Goal: Use online tool/utility: Use online tool/utility

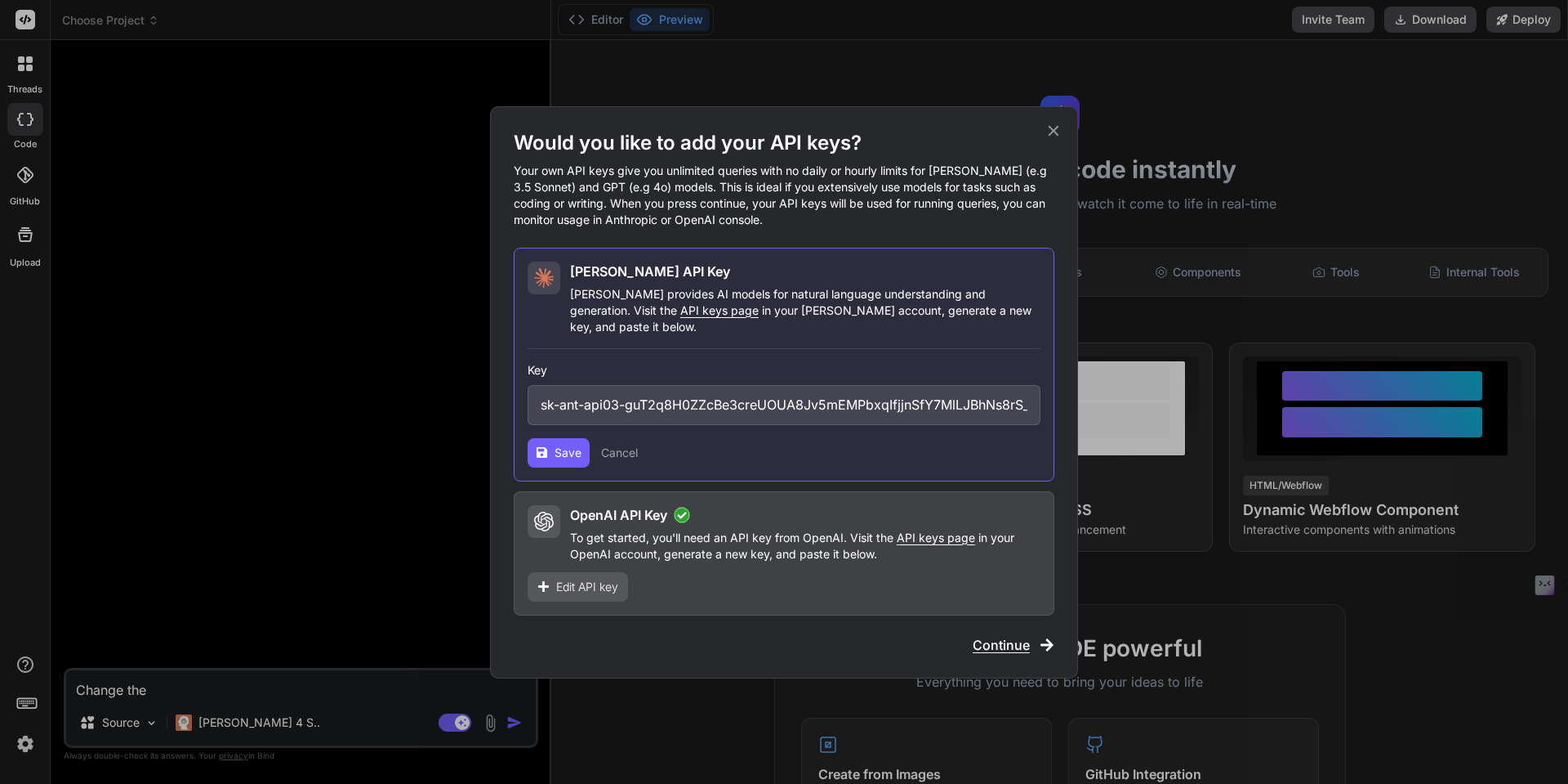
scroll to position [559, 0]
click at [567, 445] on span "Save" at bounding box center [567, 453] width 27 height 17
click at [1004, 635] on span "Continue" at bounding box center [1002, 645] width 58 height 20
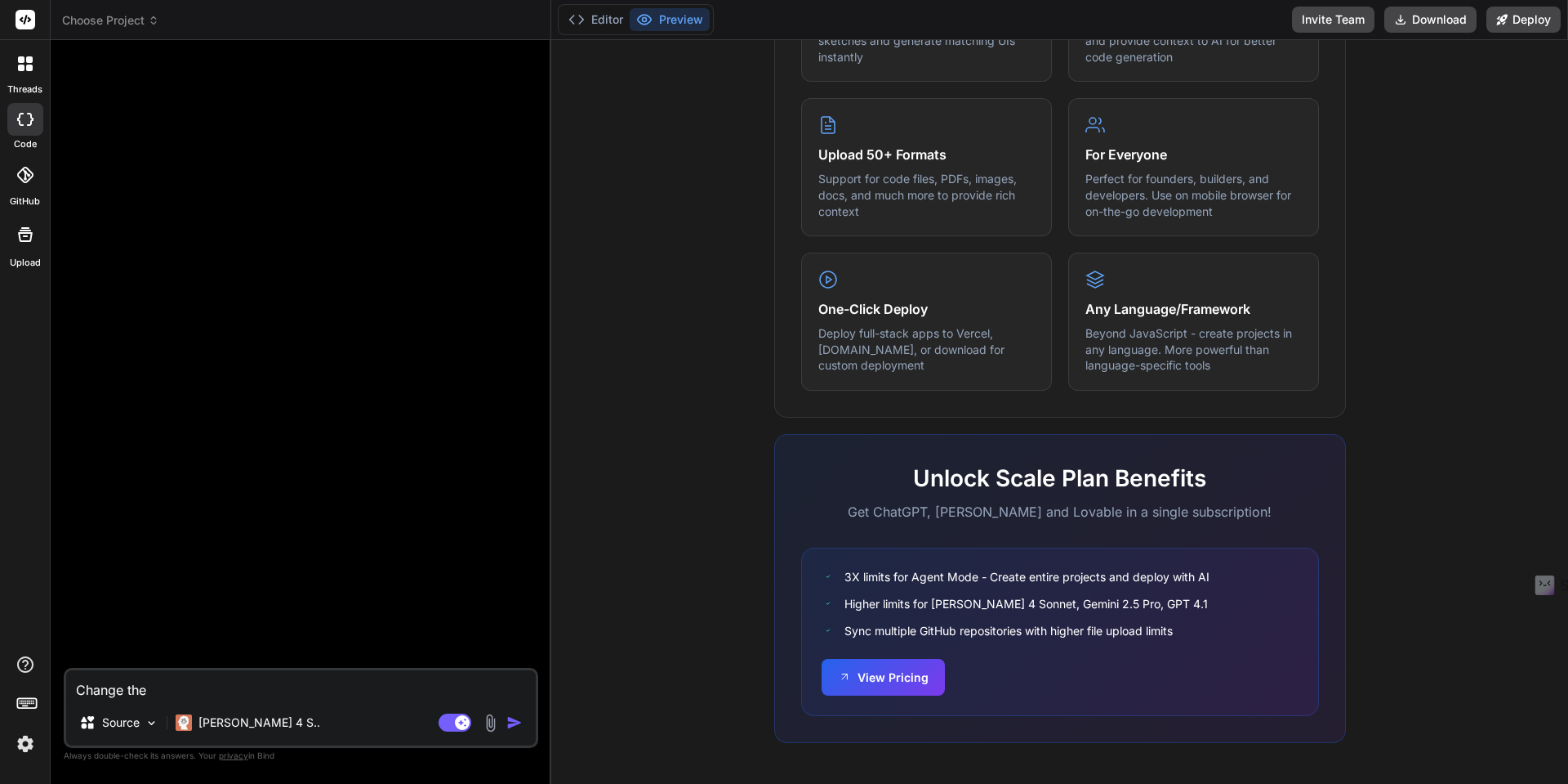
scroll to position [775, 0]
click at [883, 676] on button "View Pricing" at bounding box center [883, 674] width 123 height 37
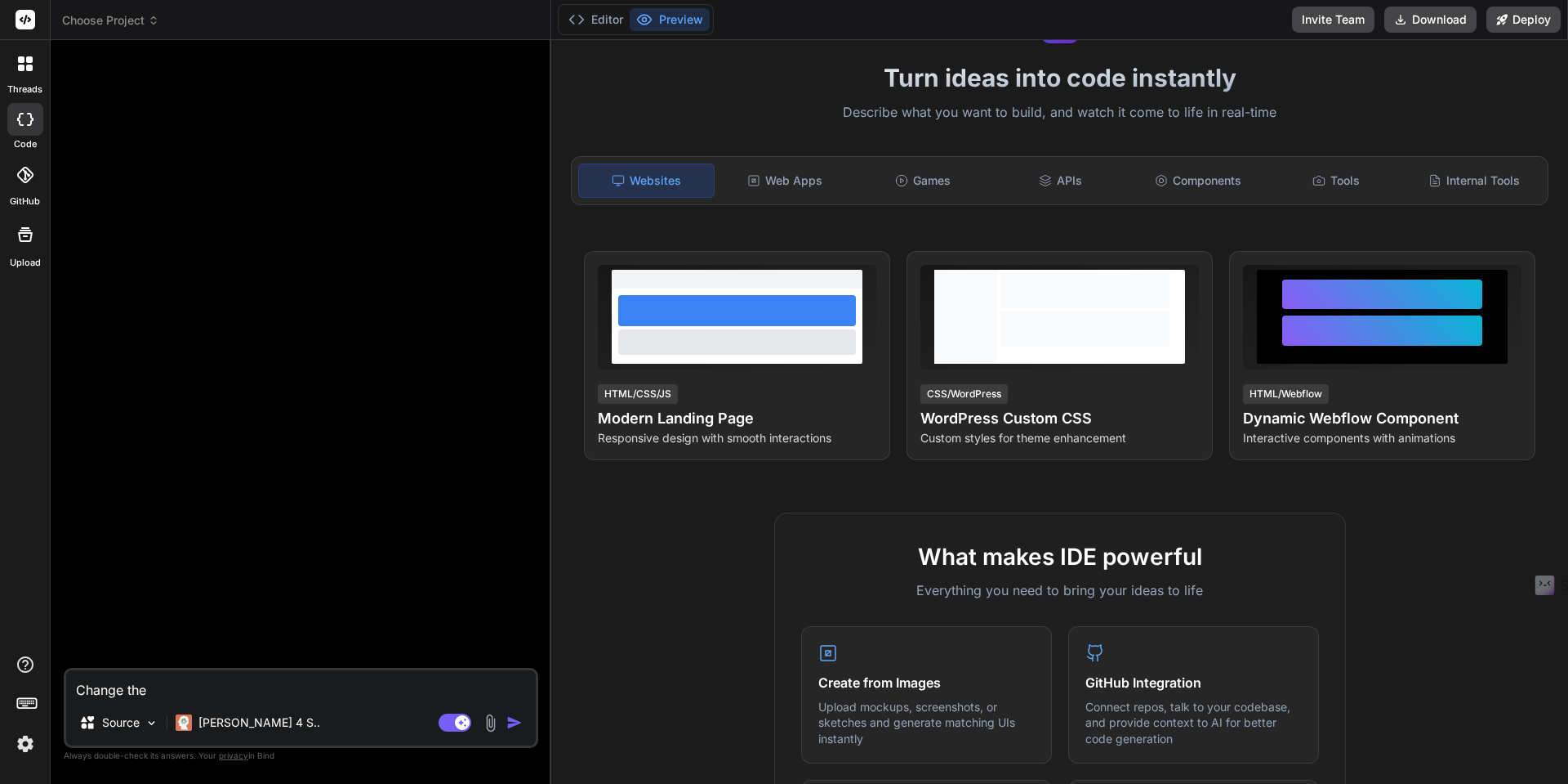
scroll to position [396, 0]
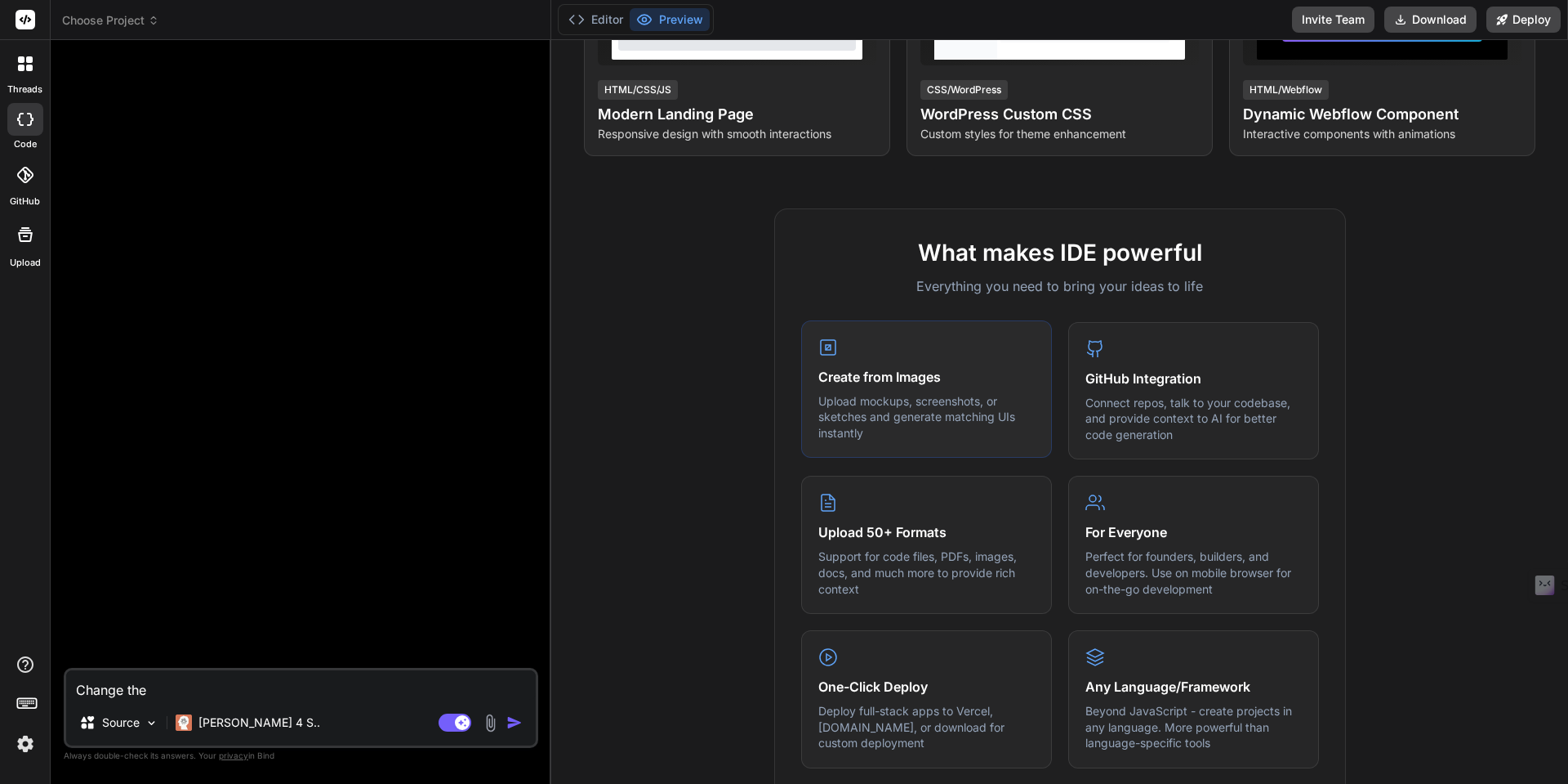
click at [996, 391] on div "Create from Images Upload mockups, screenshots, or sketches and generate matchi…" at bounding box center [927, 389] width 251 height 138
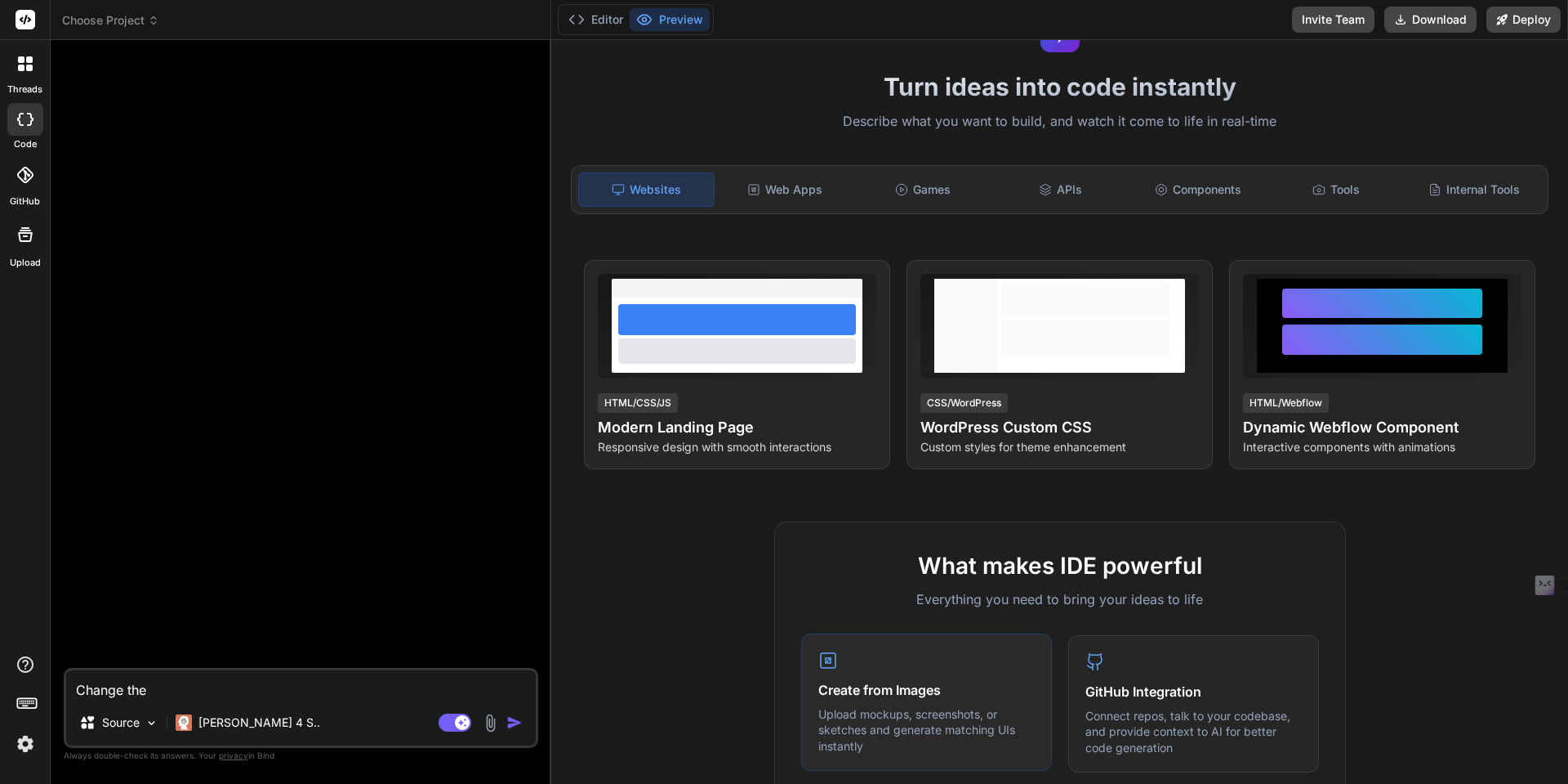
scroll to position [0, 0]
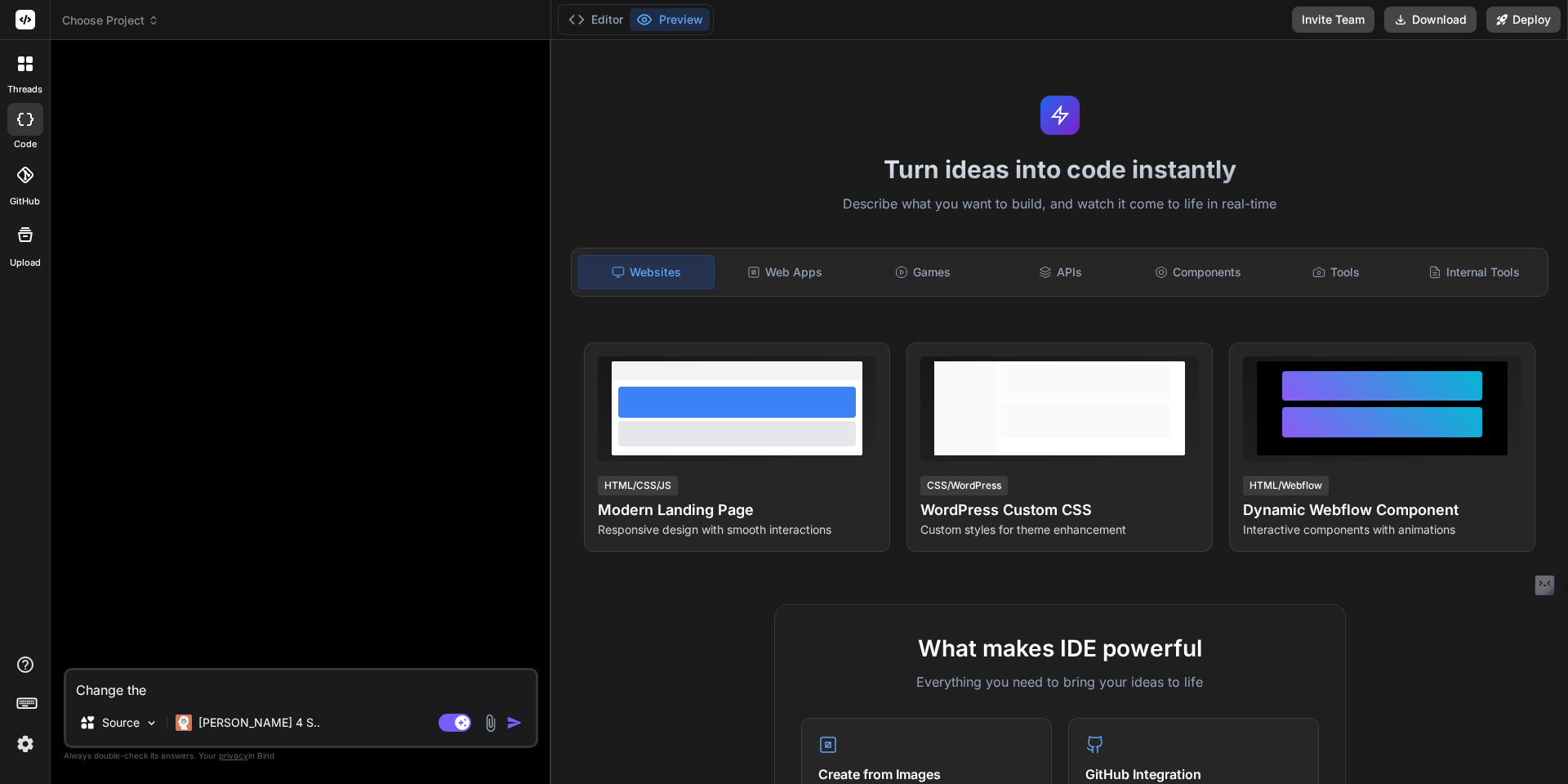
click at [124, 691] on textarea "Change the" at bounding box center [301, 685] width 470 height 30
click at [161, 690] on textarea "Change the" at bounding box center [301, 685] width 470 height 30
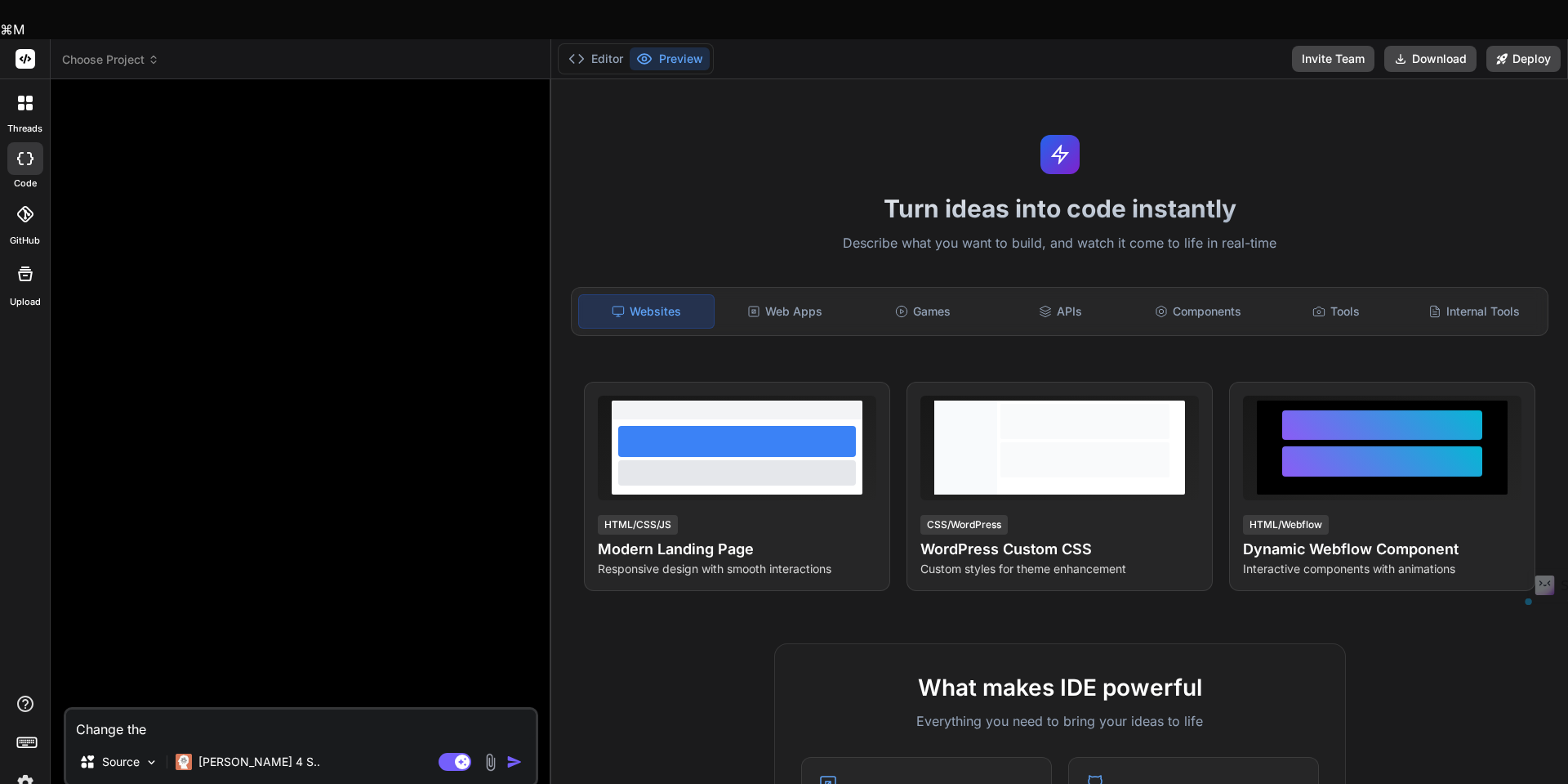
drag, startPoint x: 175, startPoint y: 689, endPoint x: 70, endPoint y: 676, distance: 105.8
click at [70, 710] on textarea "Change the" at bounding box center [301, 725] width 470 height 30
type textarea "x"
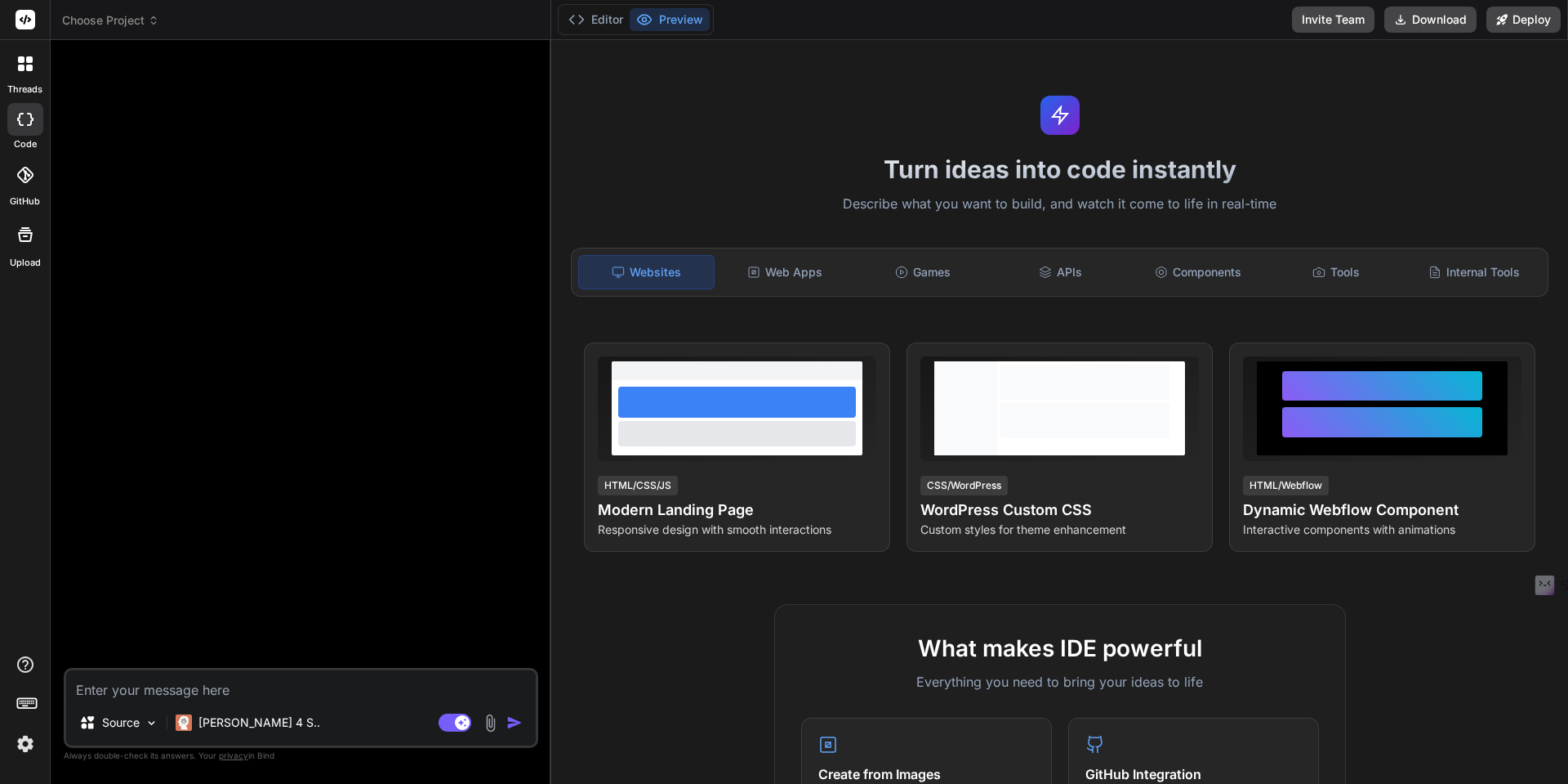
paste textarea "build an app that helps me show people how to do a monthly budget and plan for …"
type textarea "build an app that helps me show people how to do a monthly budget and plan for …"
type textarea "x"
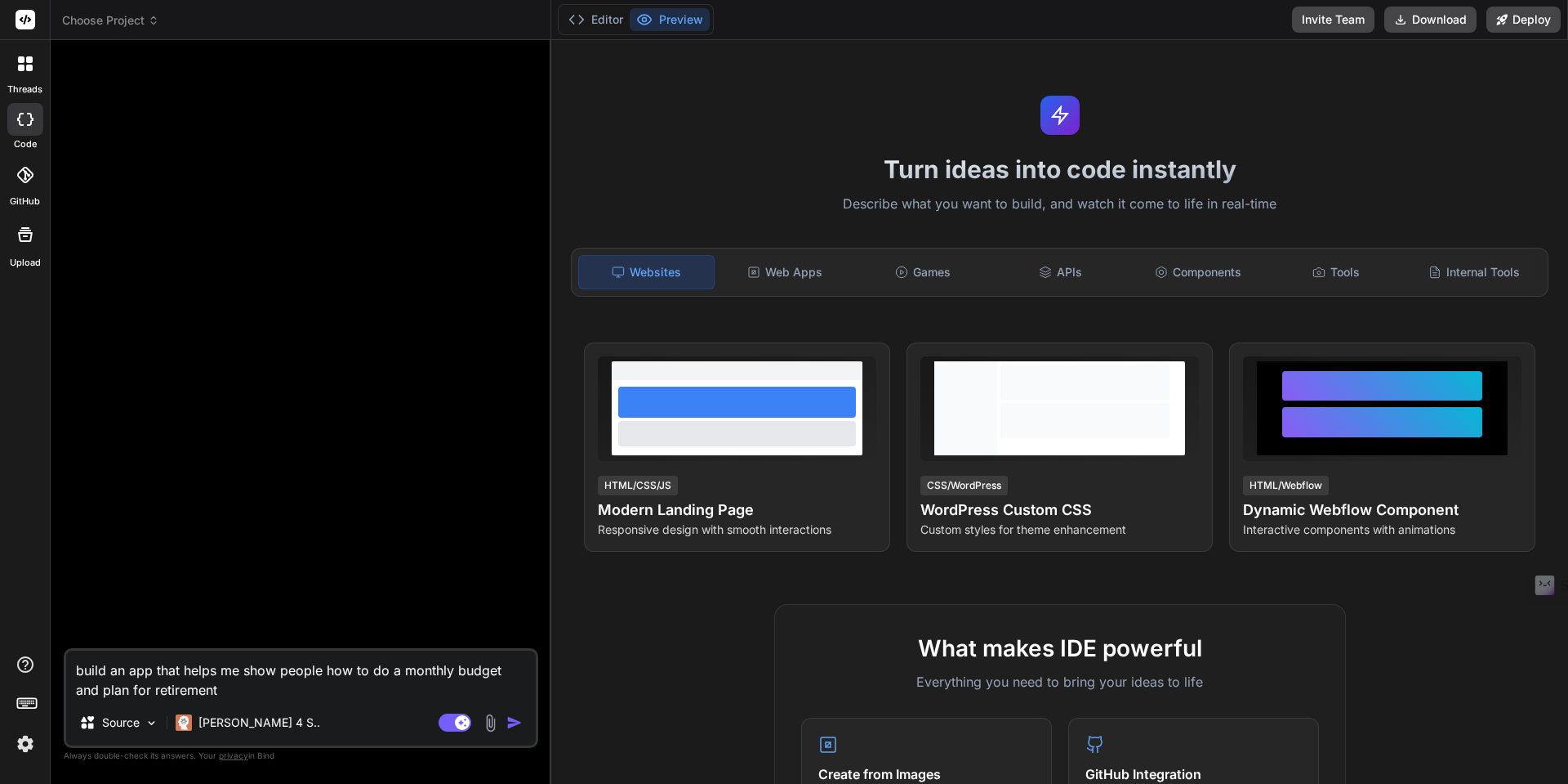
type textarea "build an app that helps me show people how to do a monthly budget and plan for …"
click at [514, 722] on img "button" at bounding box center [514, 723] width 17 height 17
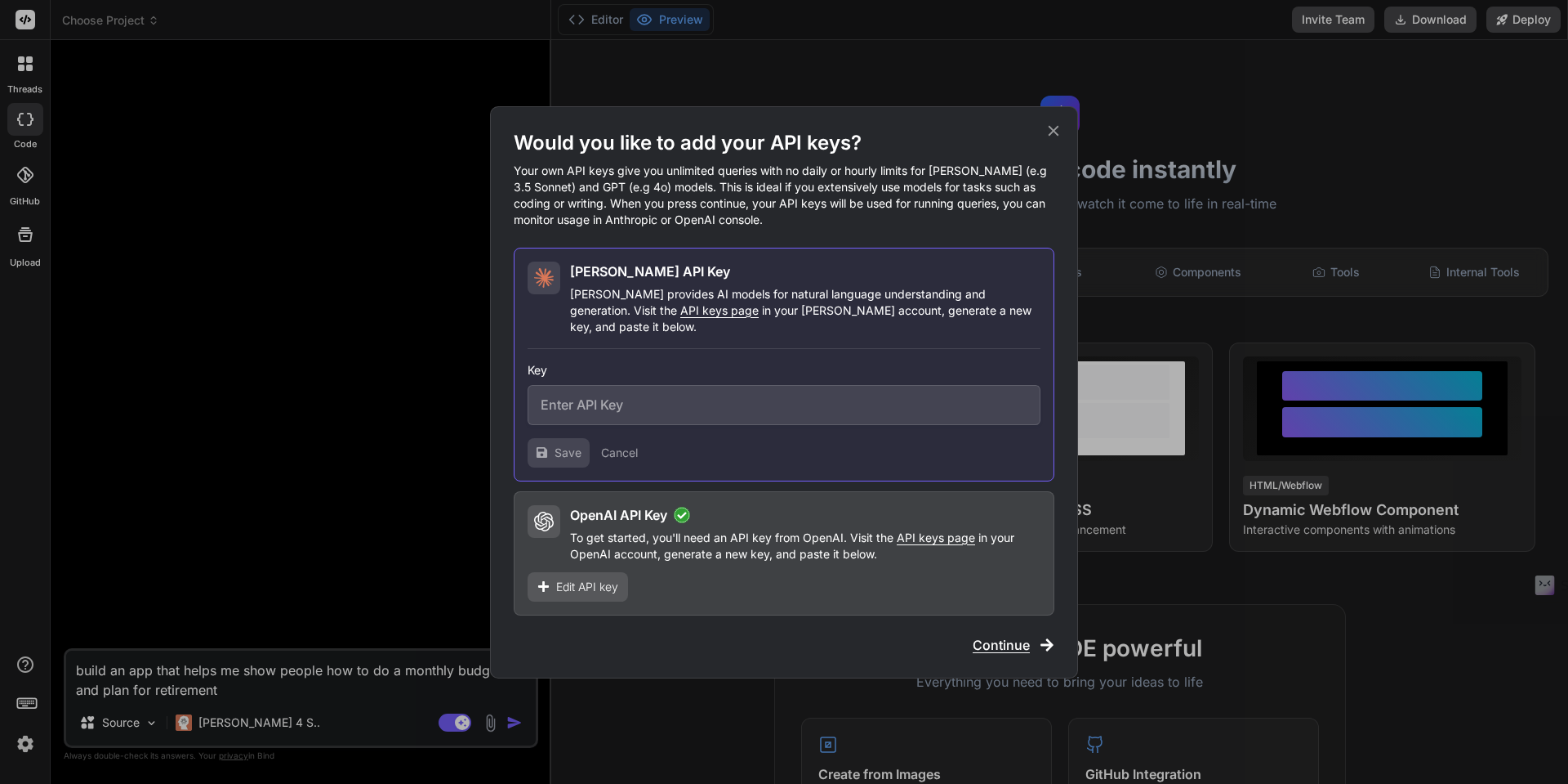
click at [994, 635] on span "Continue" at bounding box center [1002, 645] width 58 height 20
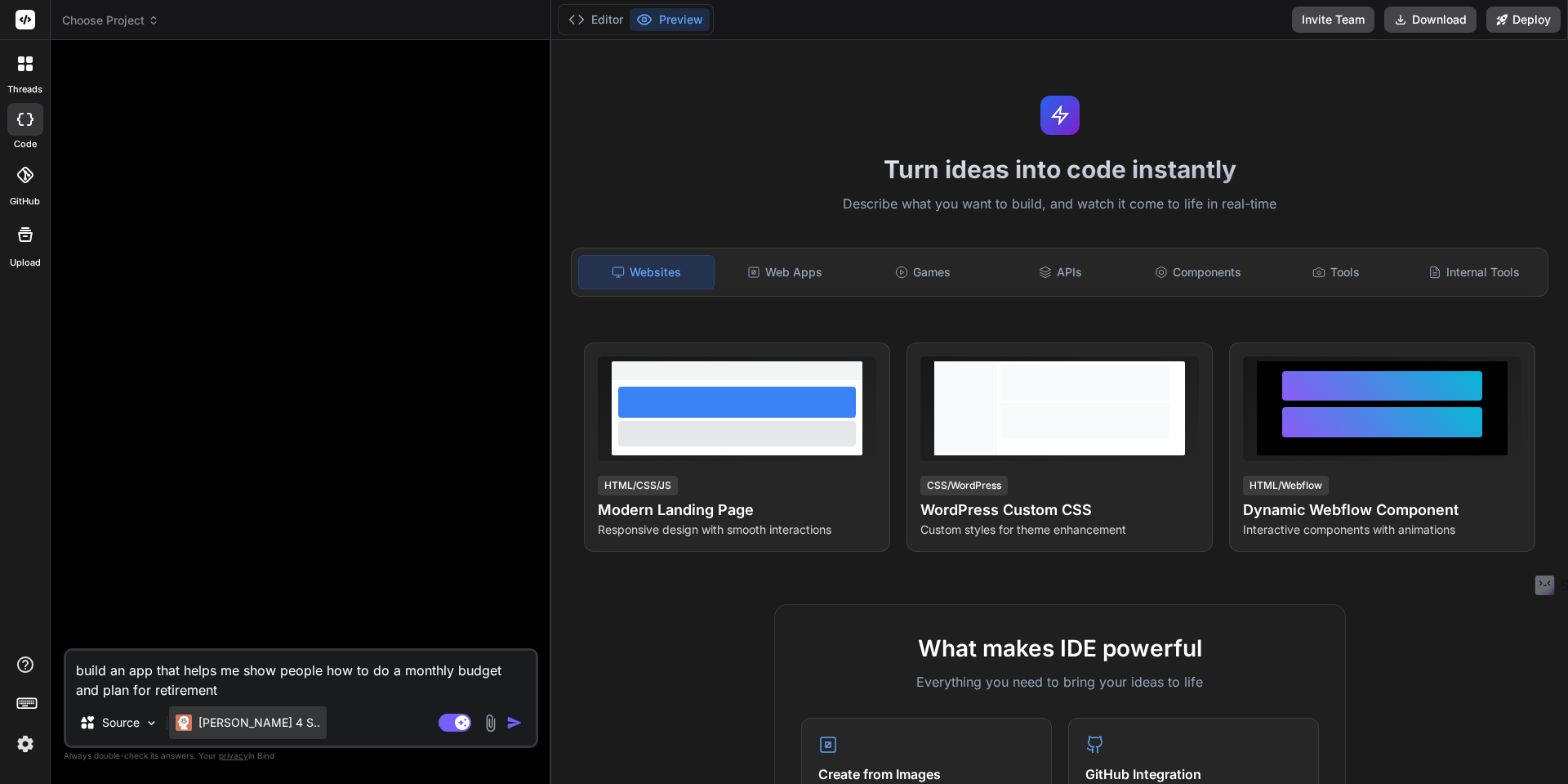
click at [251, 725] on p "Claude 4 S.." at bounding box center [259, 723] width 122 height 17
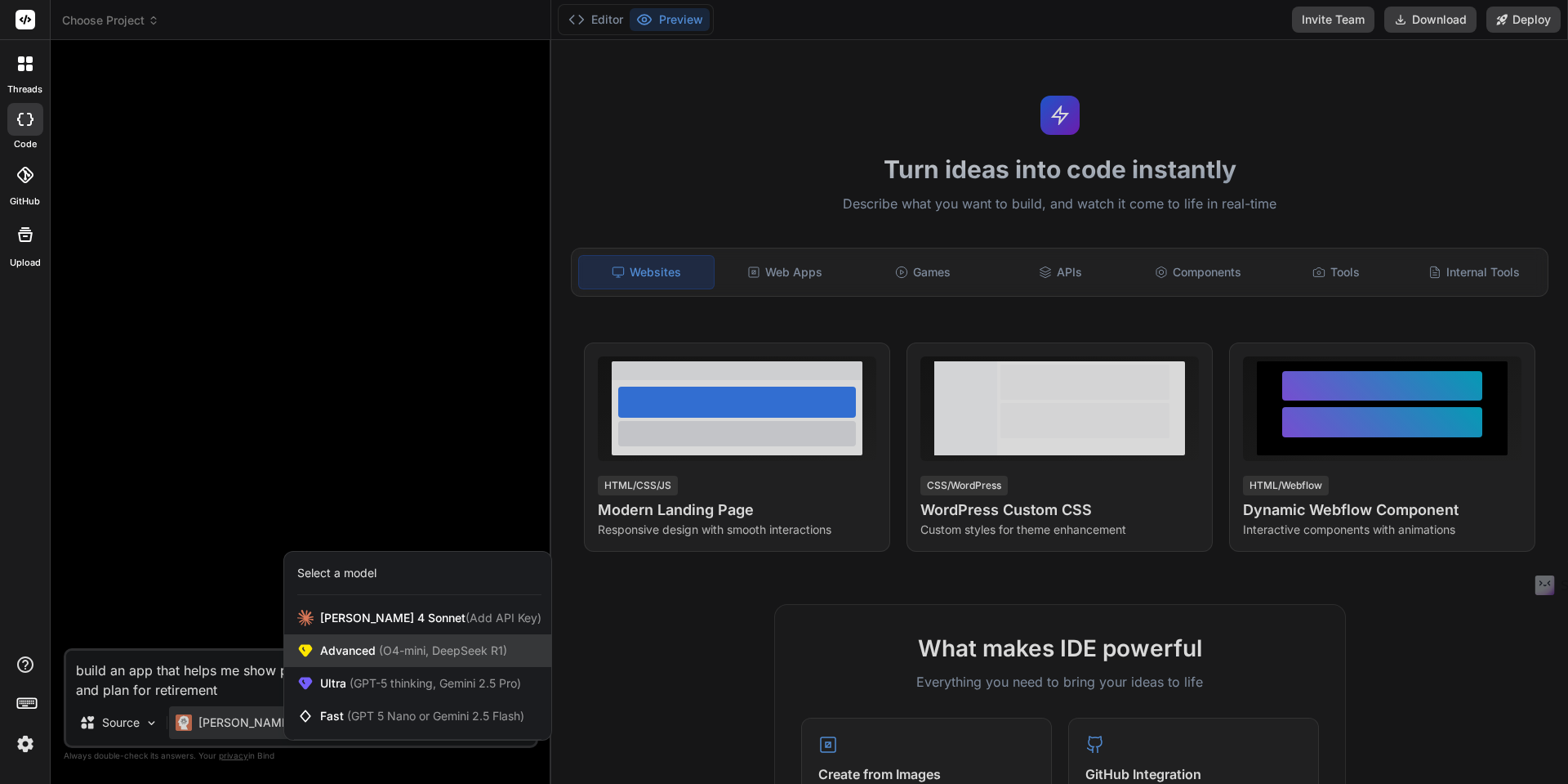
click at [321, 660] on div "Advanced (O4-mini, DeepSeek R1)" at bounding box center [418, 650] width 267 height 33
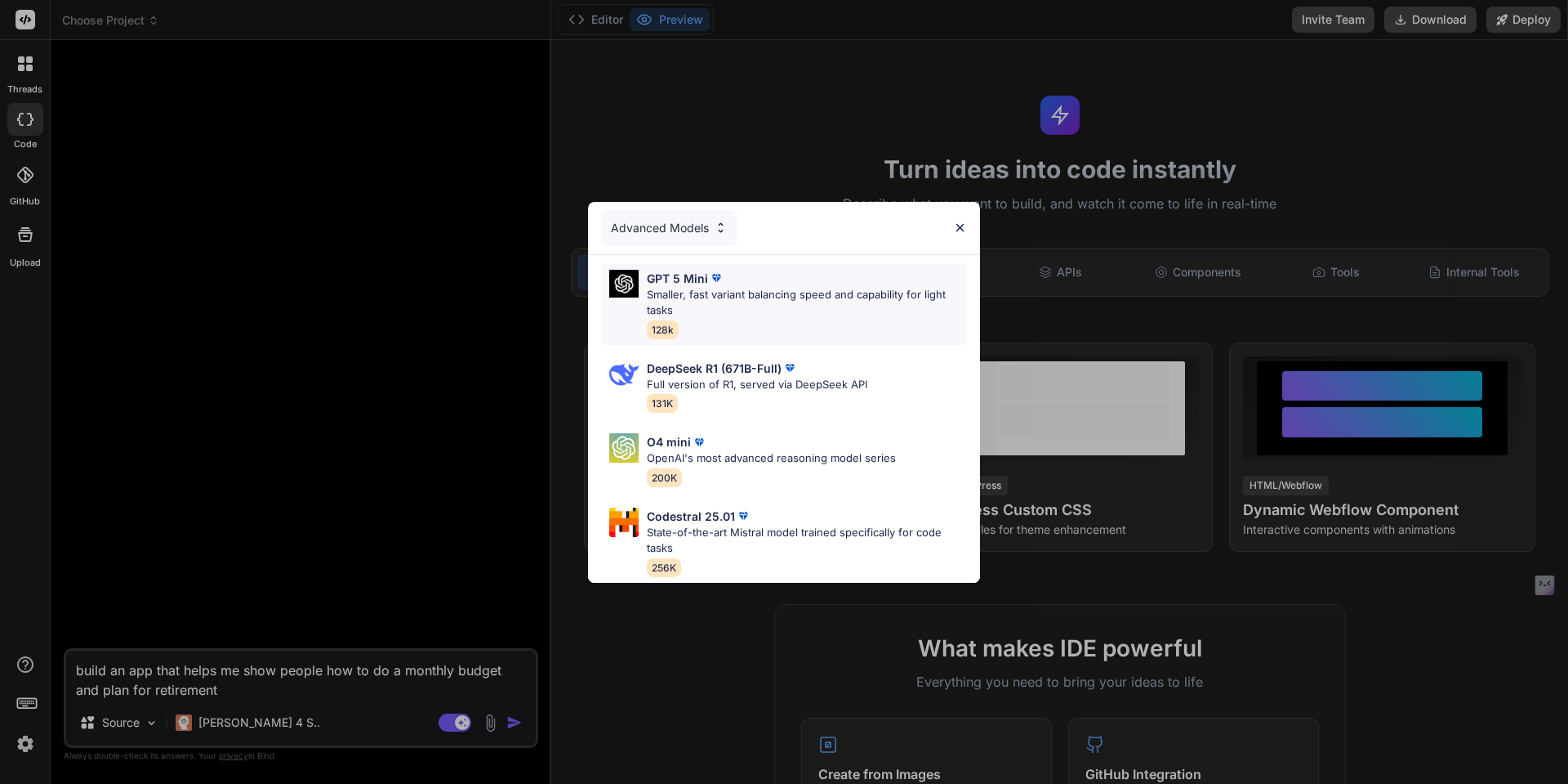
click at [732, 289] on p "Smaller, fast variant balancing speed and capability for light tasks" at bounding box center [807, 303] width 320 height 32
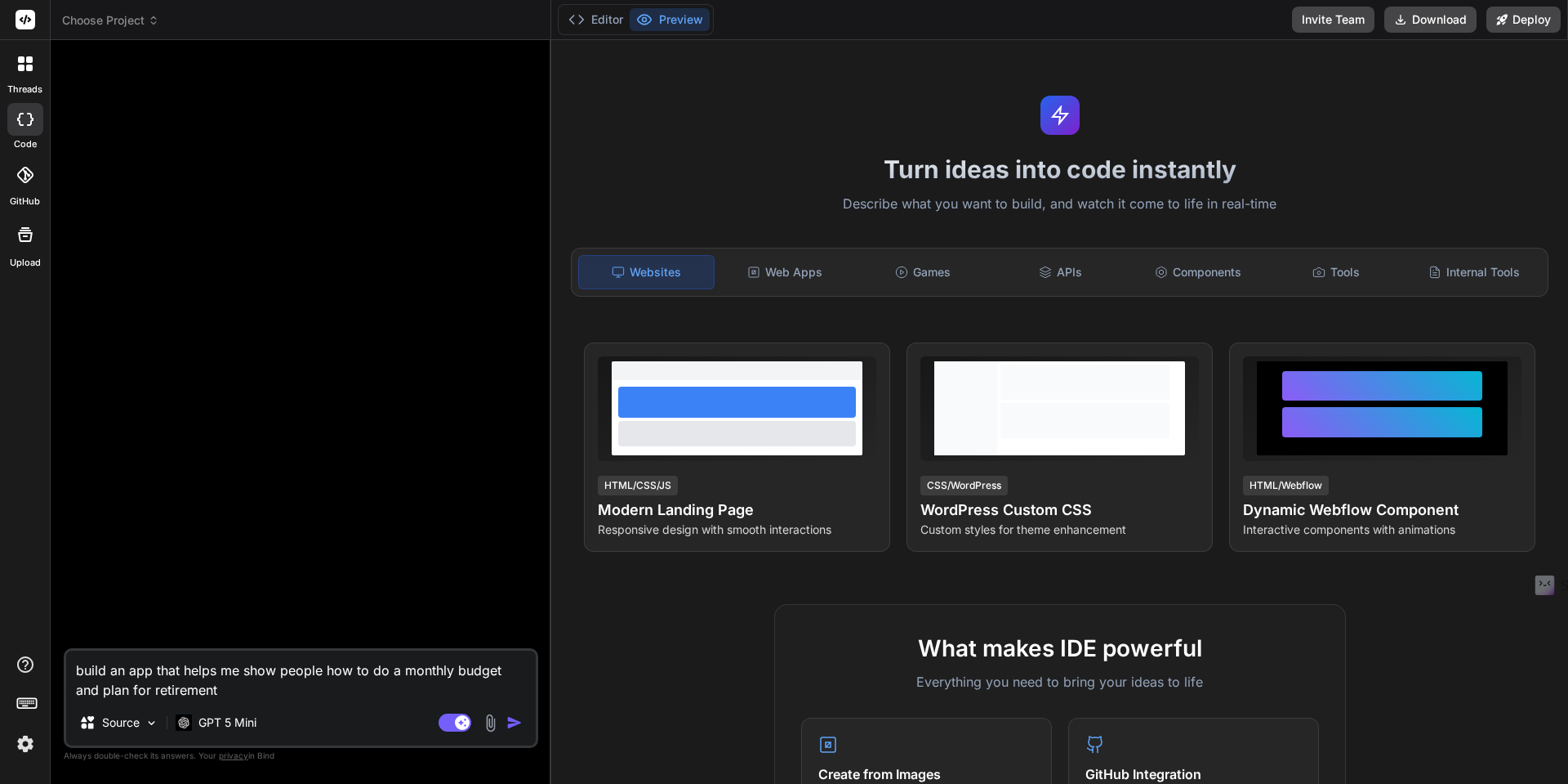
click at [514, 724] on img "button" at bounding box center [514, 723] width 17 height 17
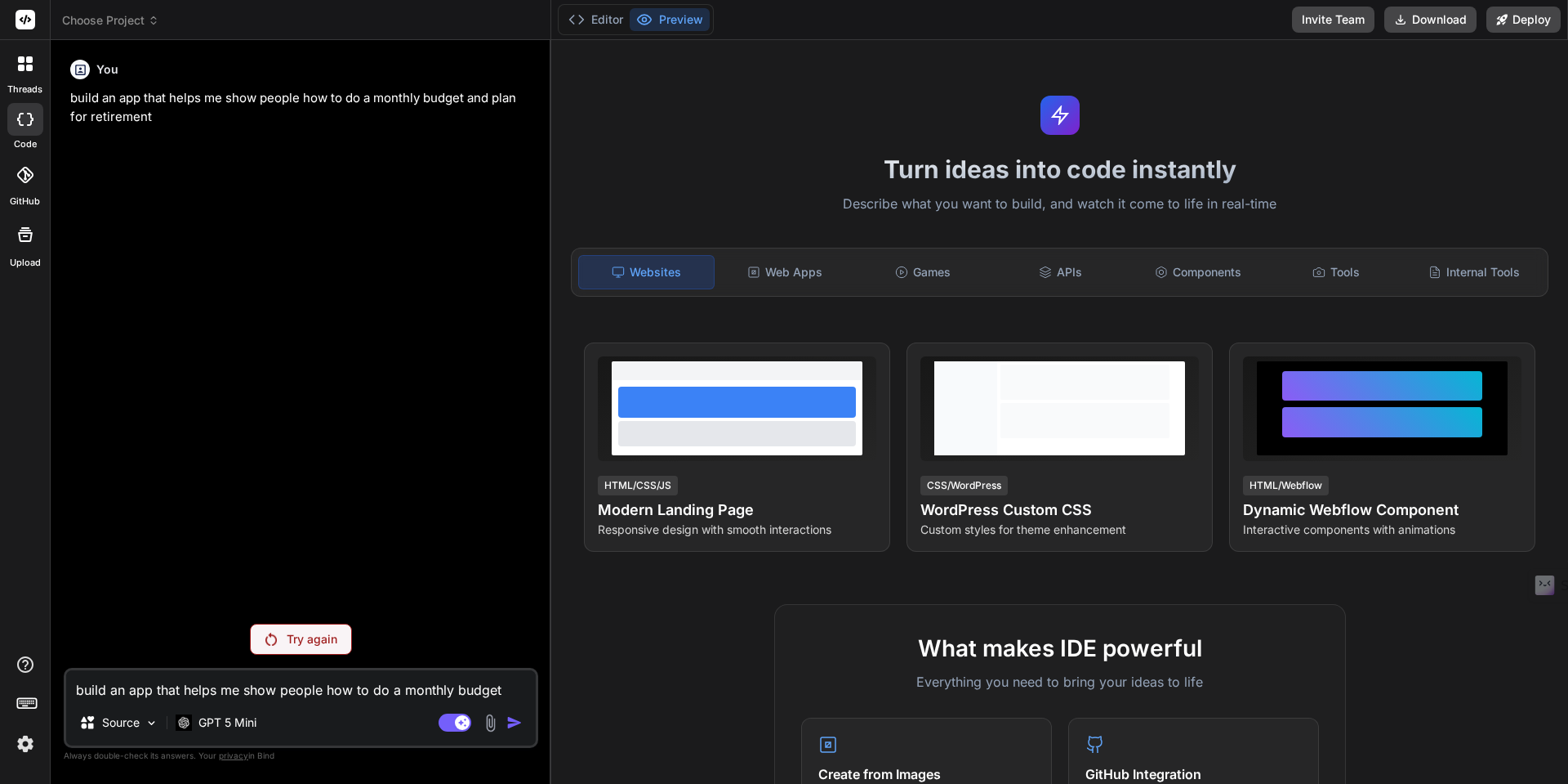
click at [290, 640] on p "Try again" at bounding box center [312, 639] width 51 height 17
click at [294, 640] on p "Try again" at bounding box center [312, 639] width 51 height 17
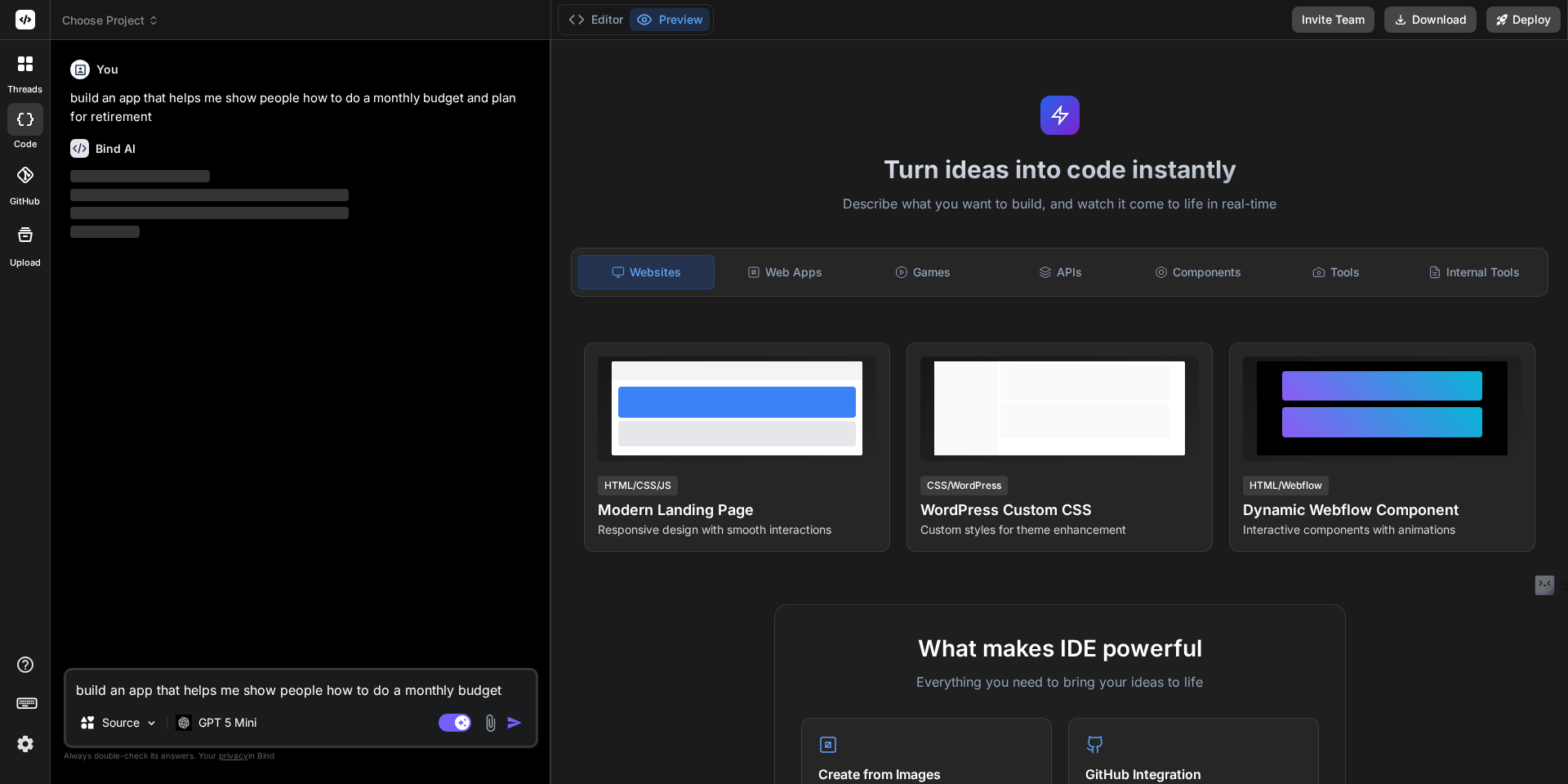
type textarea "x"
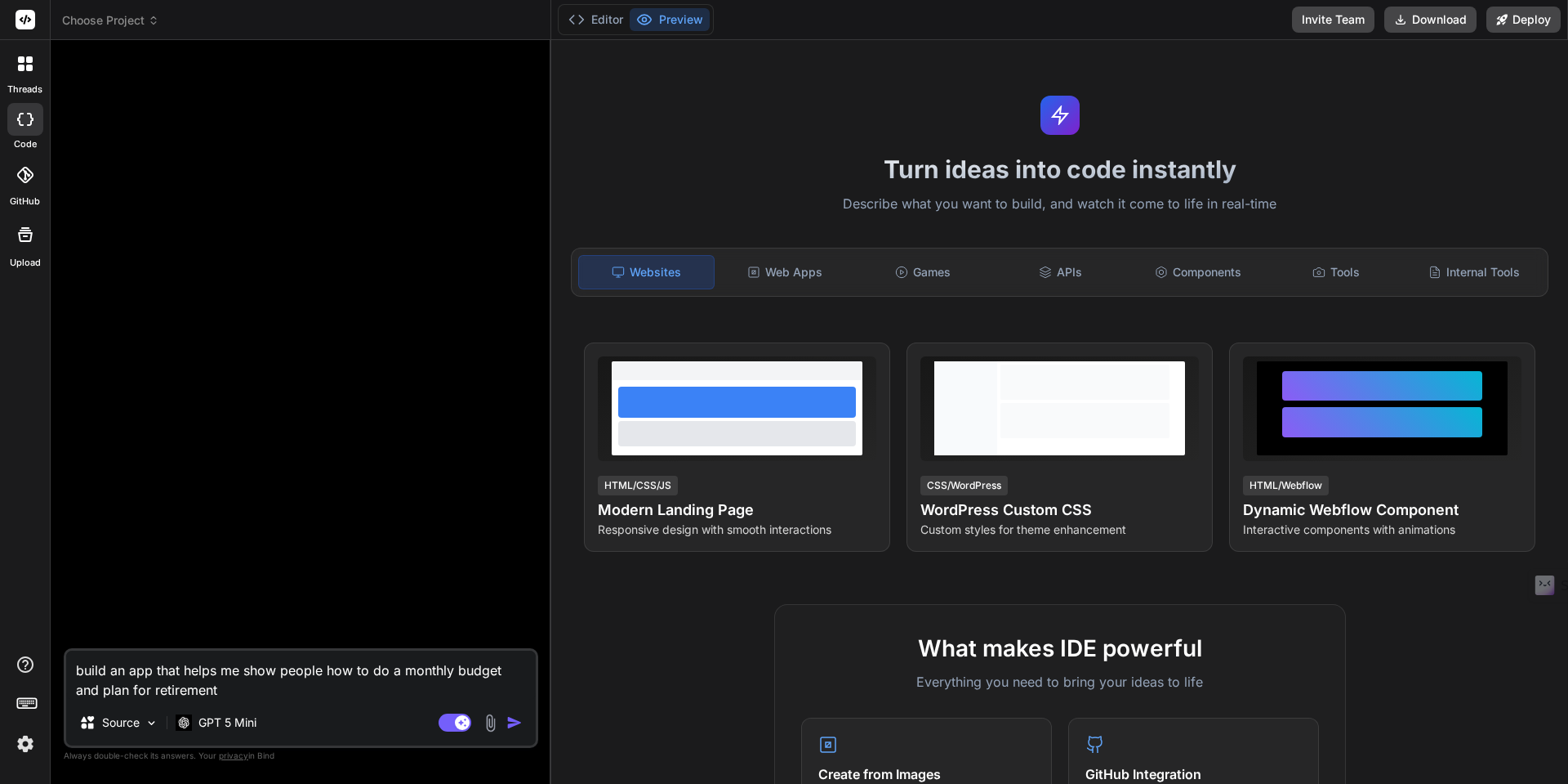
click at [512, 722] on img "button" at bounding box center [514, 723] width 17 height 17
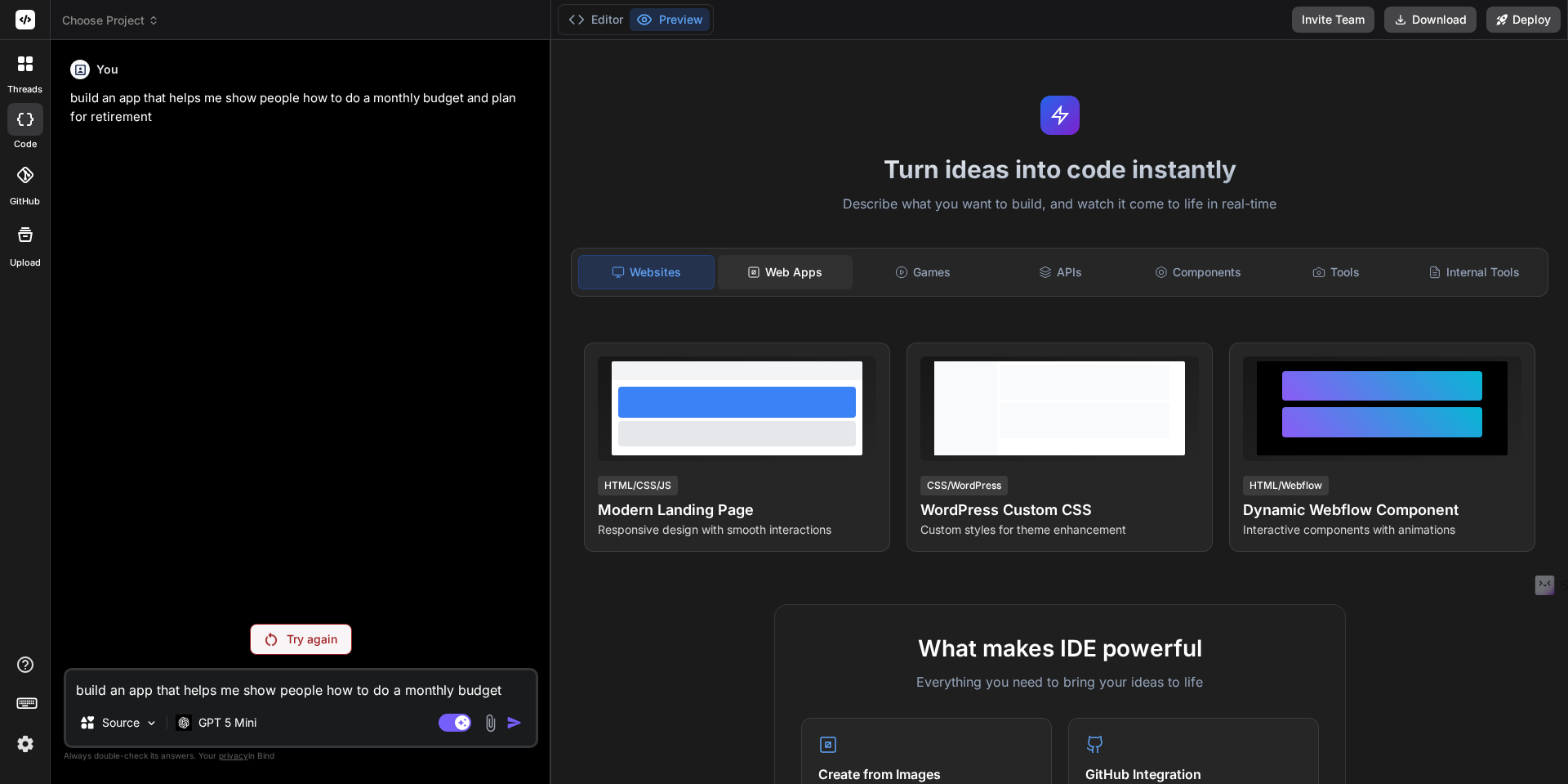
click at [783, 273] on div "Web Apps" at bounding box center [784, 271] width 135 height 34
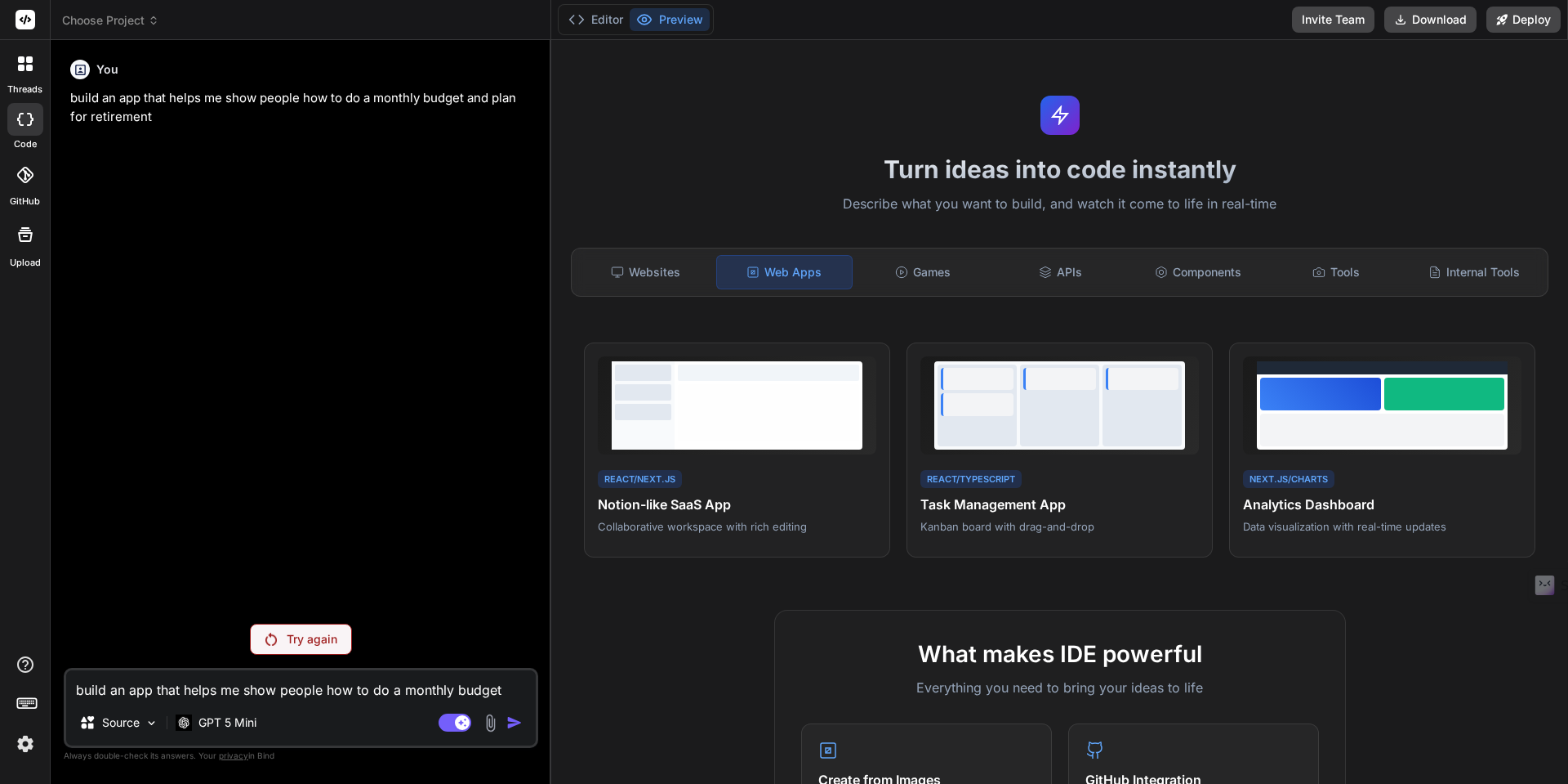
click at [316, 636] on p "Try again" at bounding box center [312, 639] width 51 height 17
click at [243, 725] on p "GPT 5 Mini" at bounding box center [227, 723] width 58 height 17
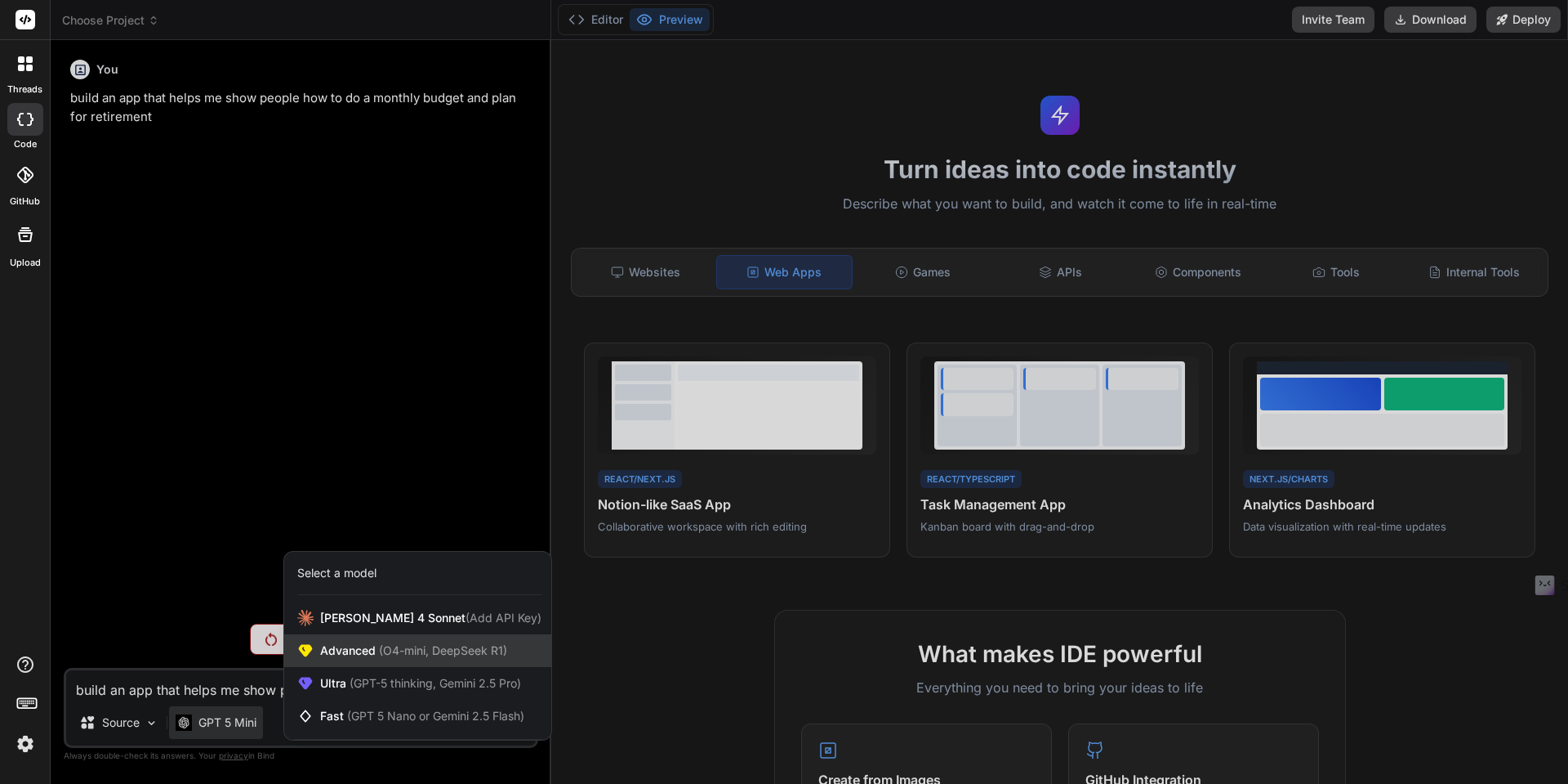
click at [349, 656] on span "Advanced (O4-mini, DeepSeek R1)" at bounding box center [413, 650] width 187 height 17
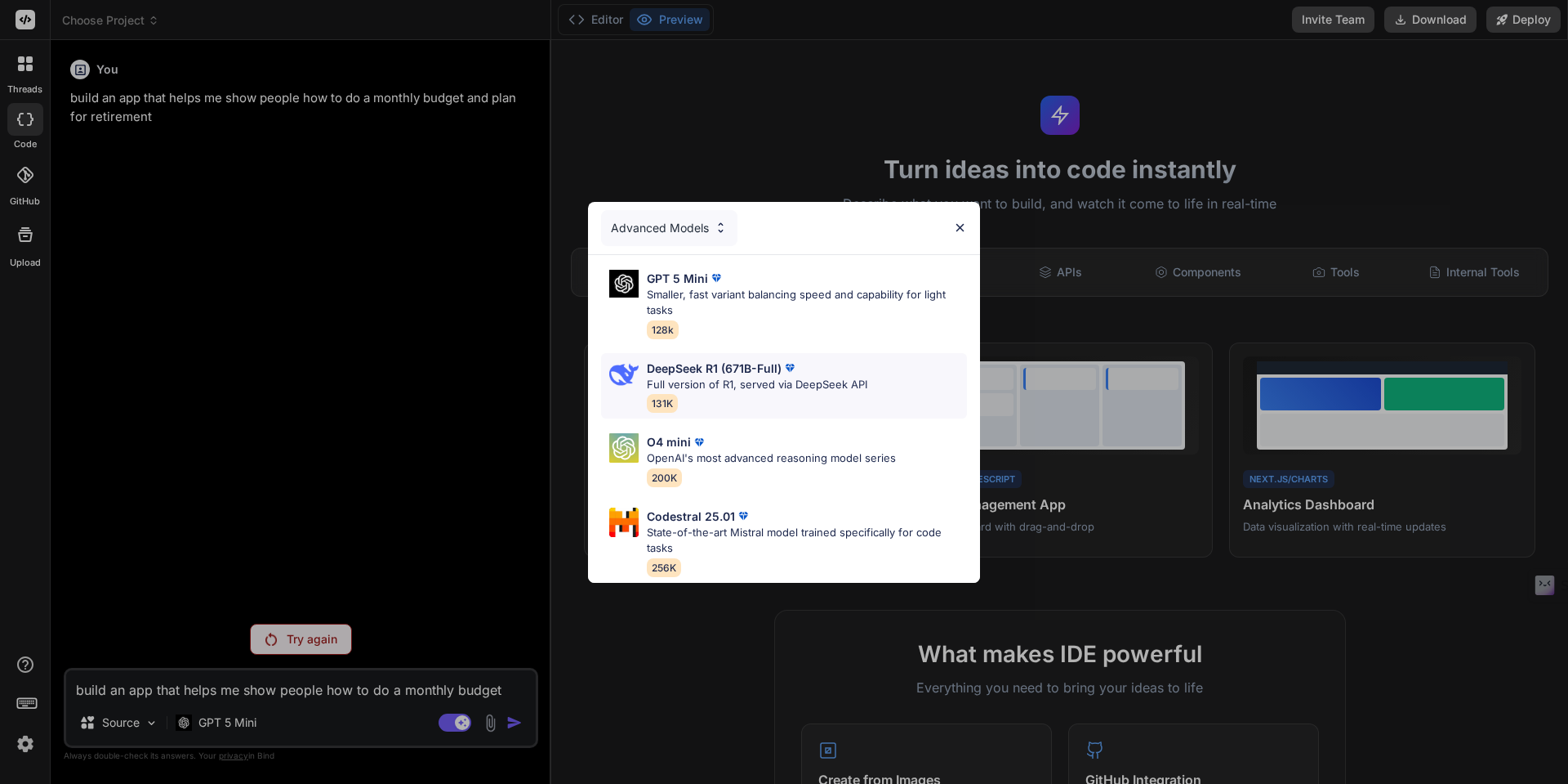
click at [715, 378] on p "Full version of R1, served via DeepSeek API" at bounding box center [758, 385] width 221 height 17
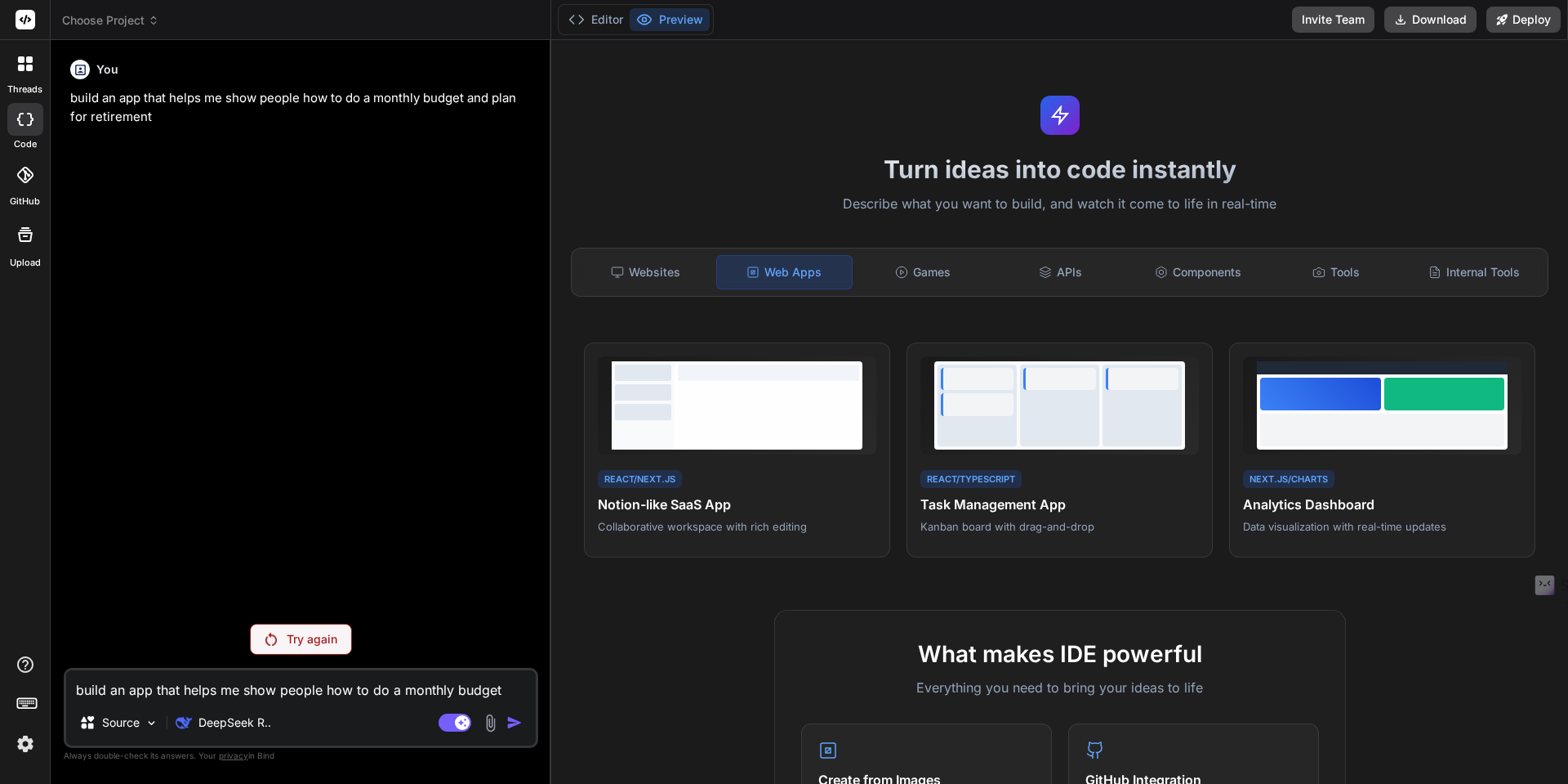
click at [330, 644] on p "Try again" at bounding box center [312, 639] width 51 height 17
click at [293, 636] on p "Try again" at bounding box center [312, 639] width 51 height 17
click at [154, 724] on img at bounding box center [151, 723] width 14 height 14
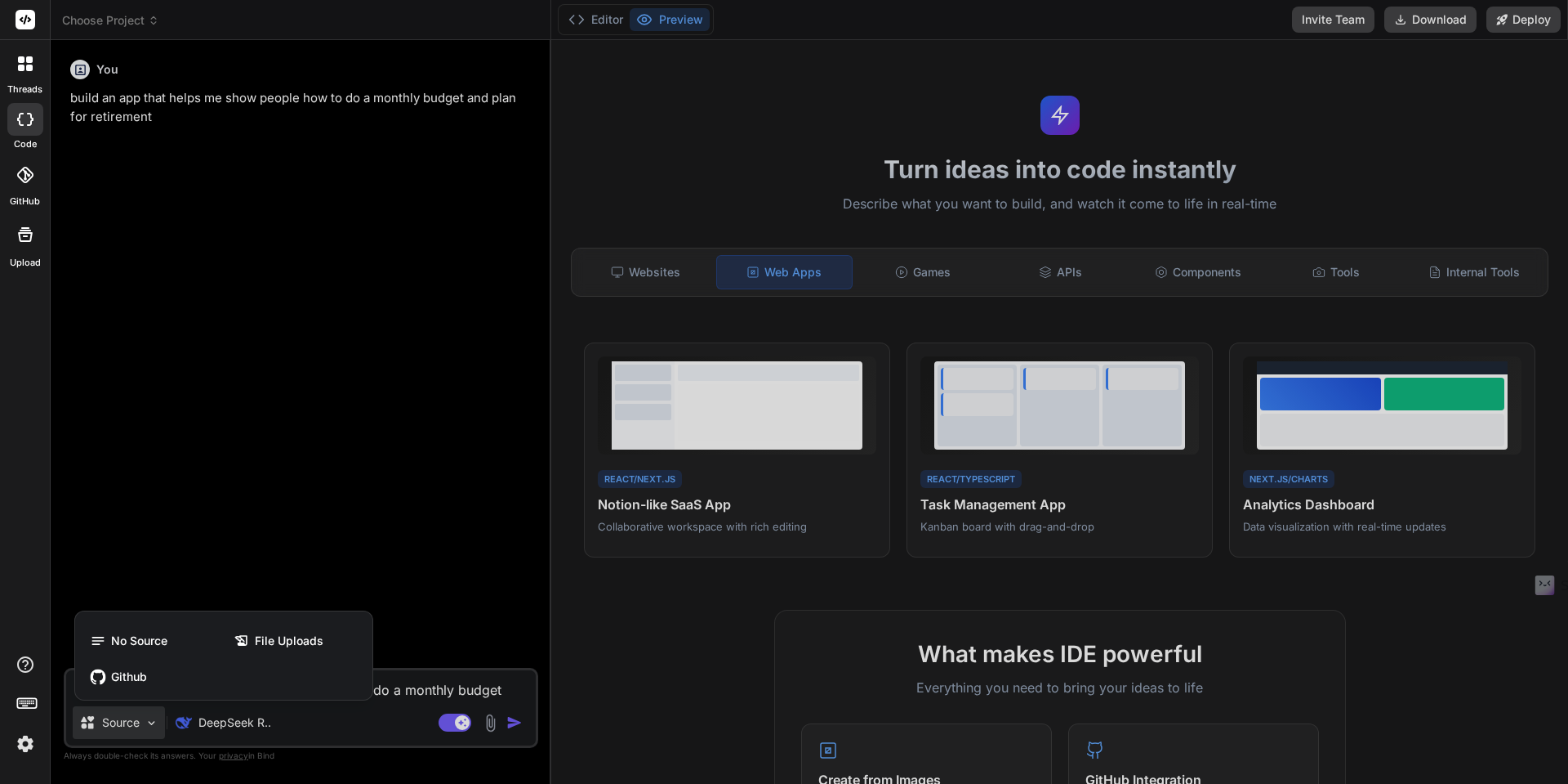
click at [154, 724] on div at bounding box center [784, 392] width 1568 height 784
type textarea "x"
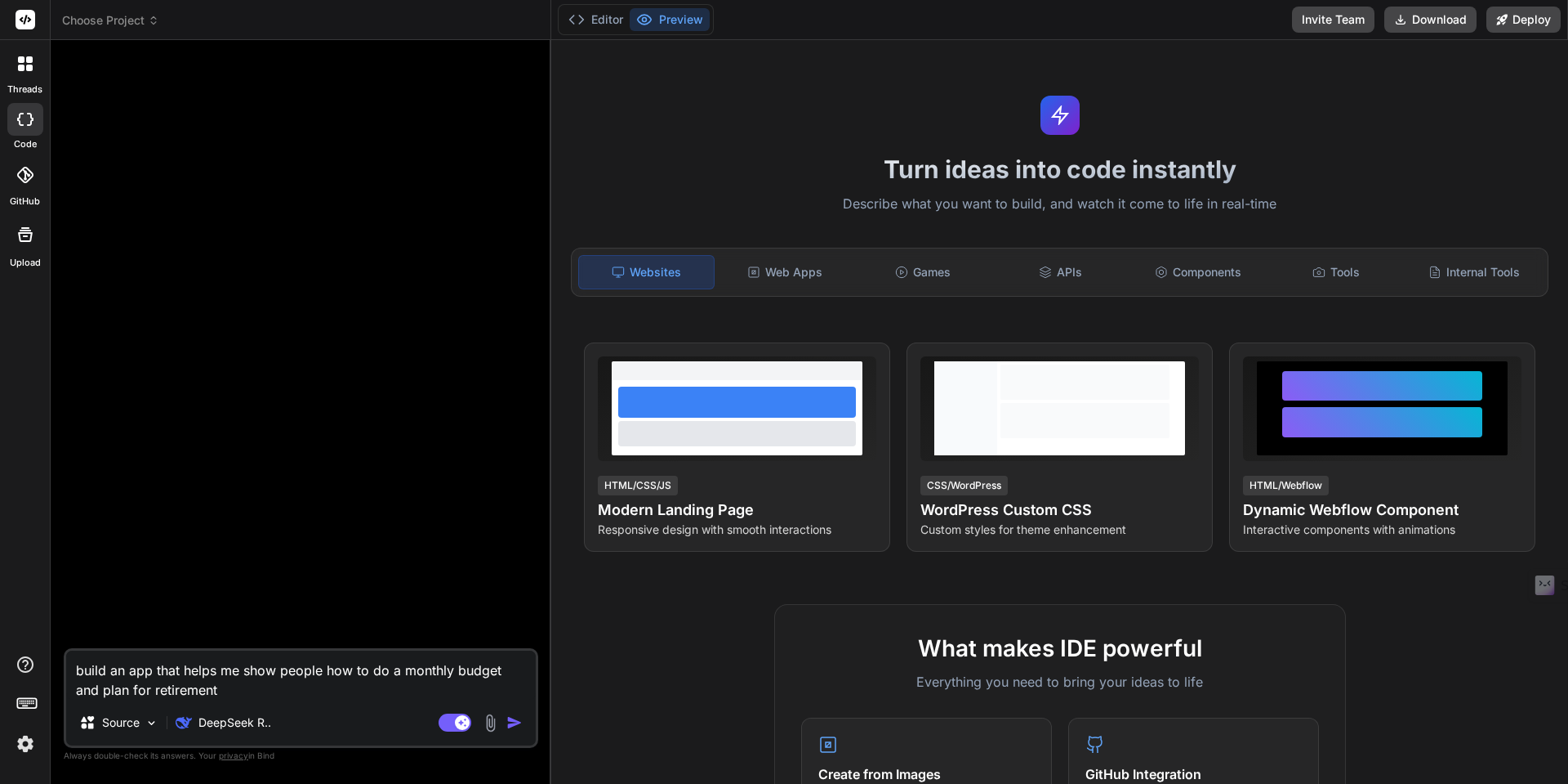
click at [513, 724] on img "button" at bounding box center [514, 723] width 17 height 17
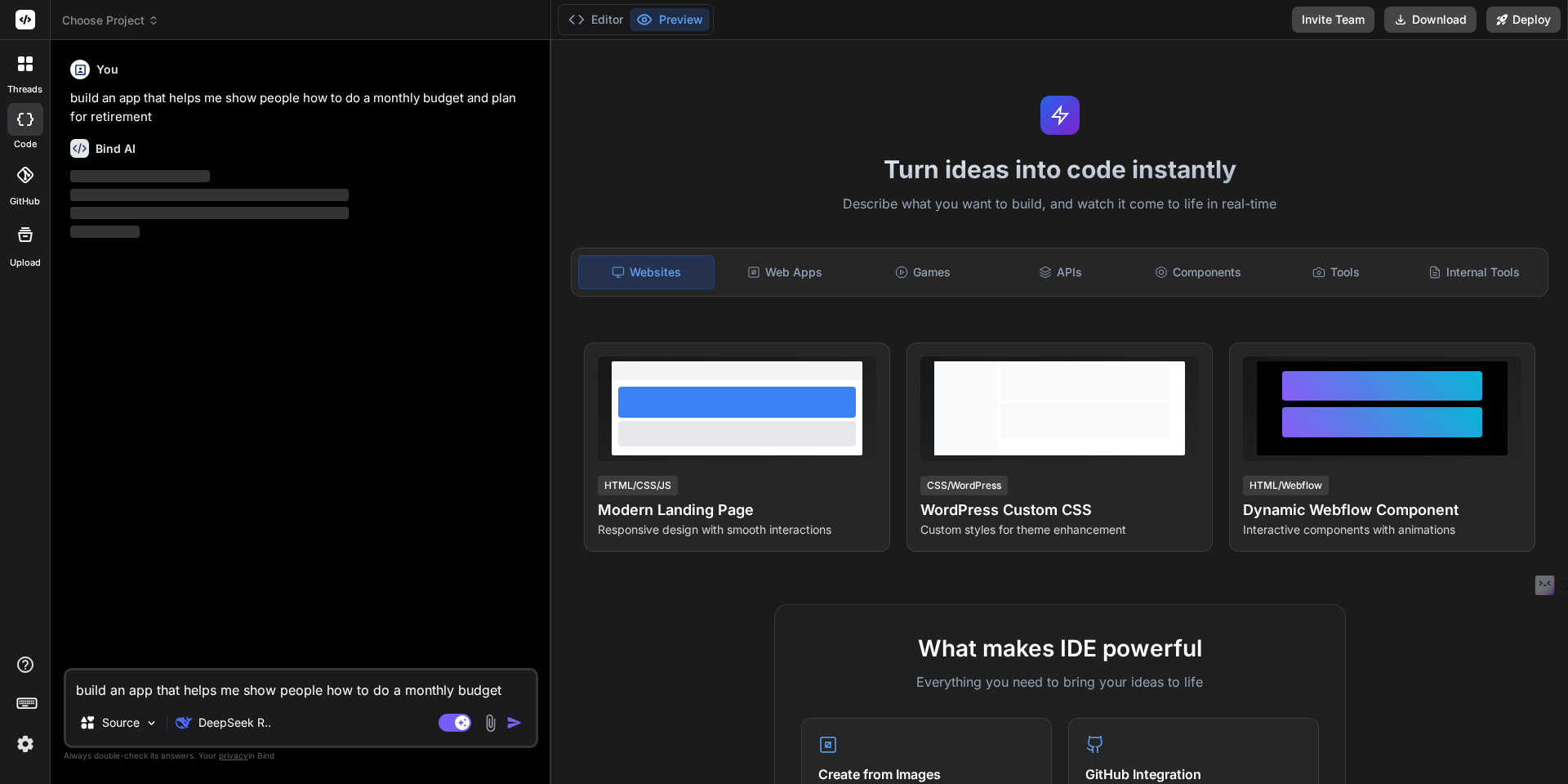
type textarea "x"
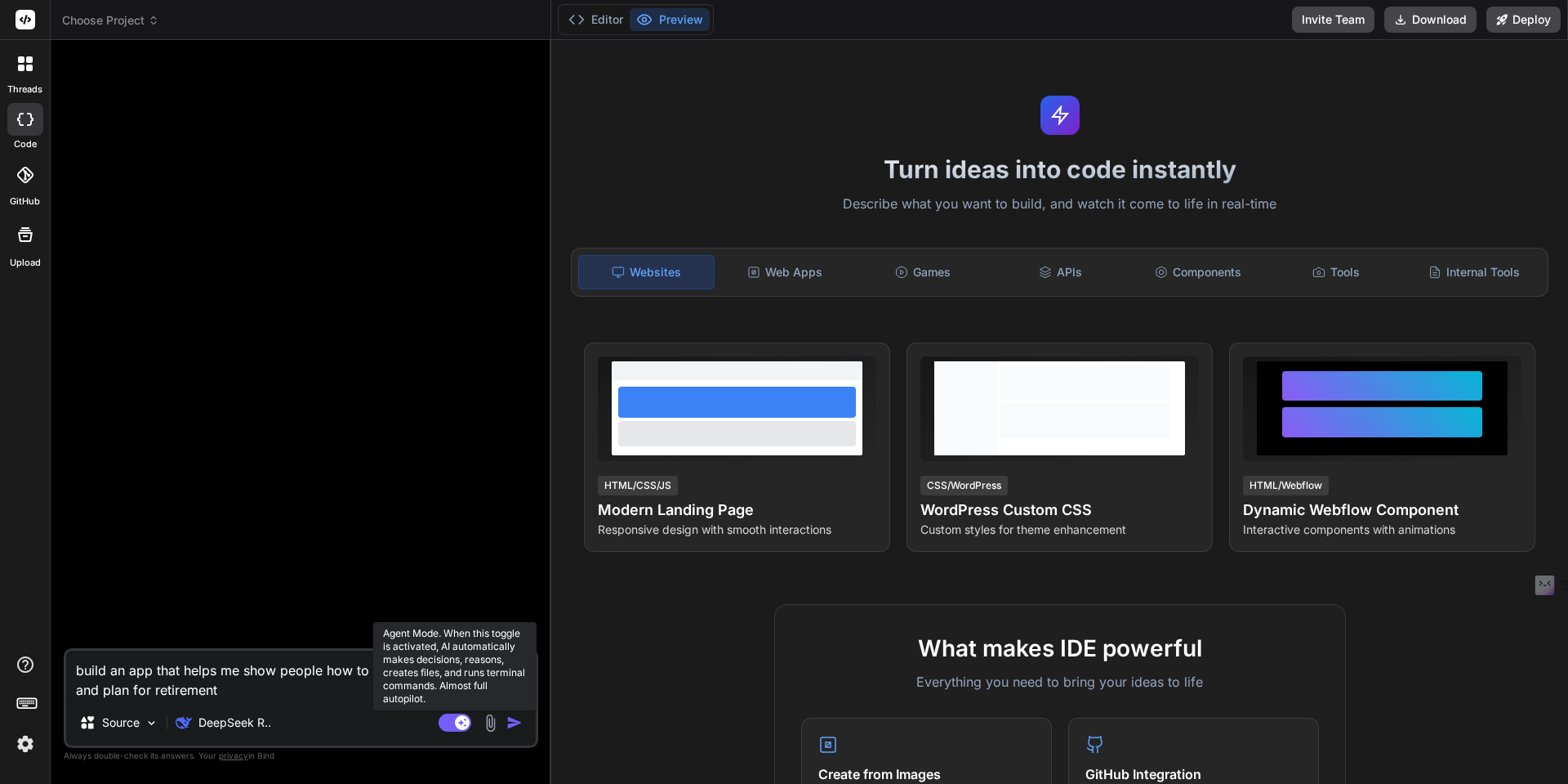
click at [449, 720] on rect at bounding box center [454, 722] width 32 height 18
click at [462, 722] on rect at bounding box center [454, 722] width 32 height 18
click at [446, 723] on rect at bounding box center [454, 722] width 32 height 18
click at [516, 724] on img "button" at bounding box center [514, 723] width 17 height 17
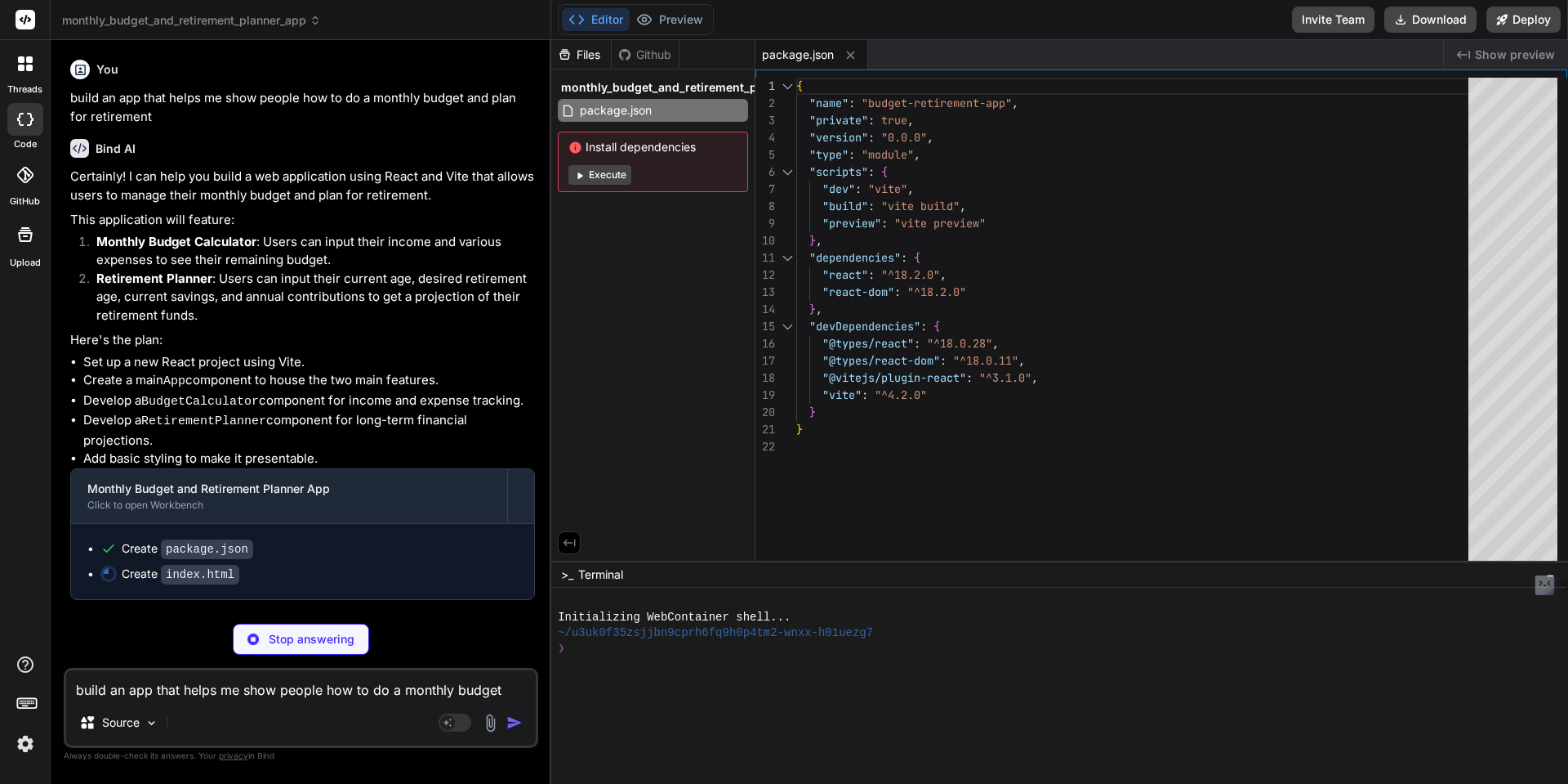
type textarea "x"
type textarea "<script type="module" src="/src/main.jsx"></script> </body> </html>"
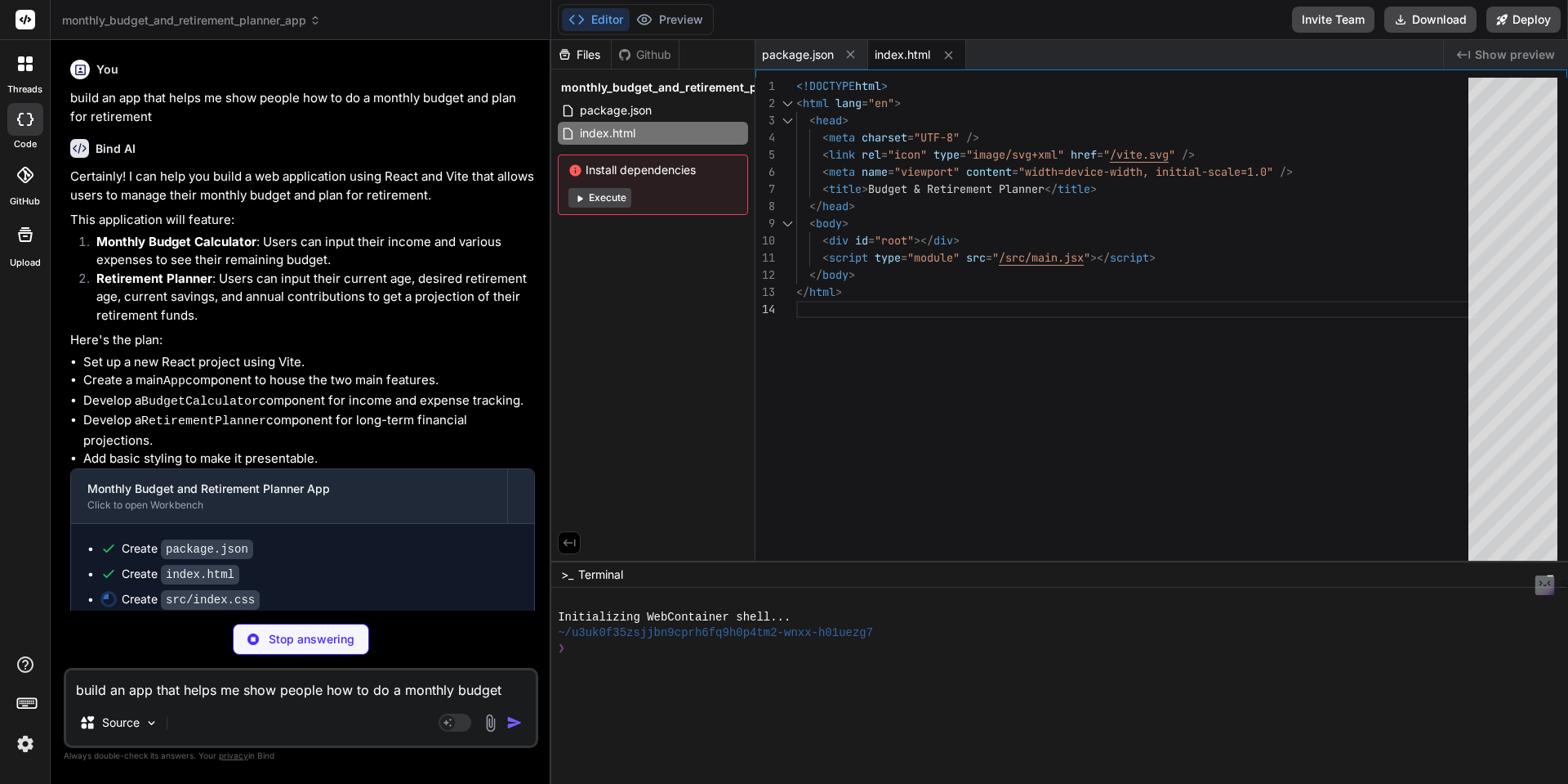
type textarea "x"
type textarea "}"
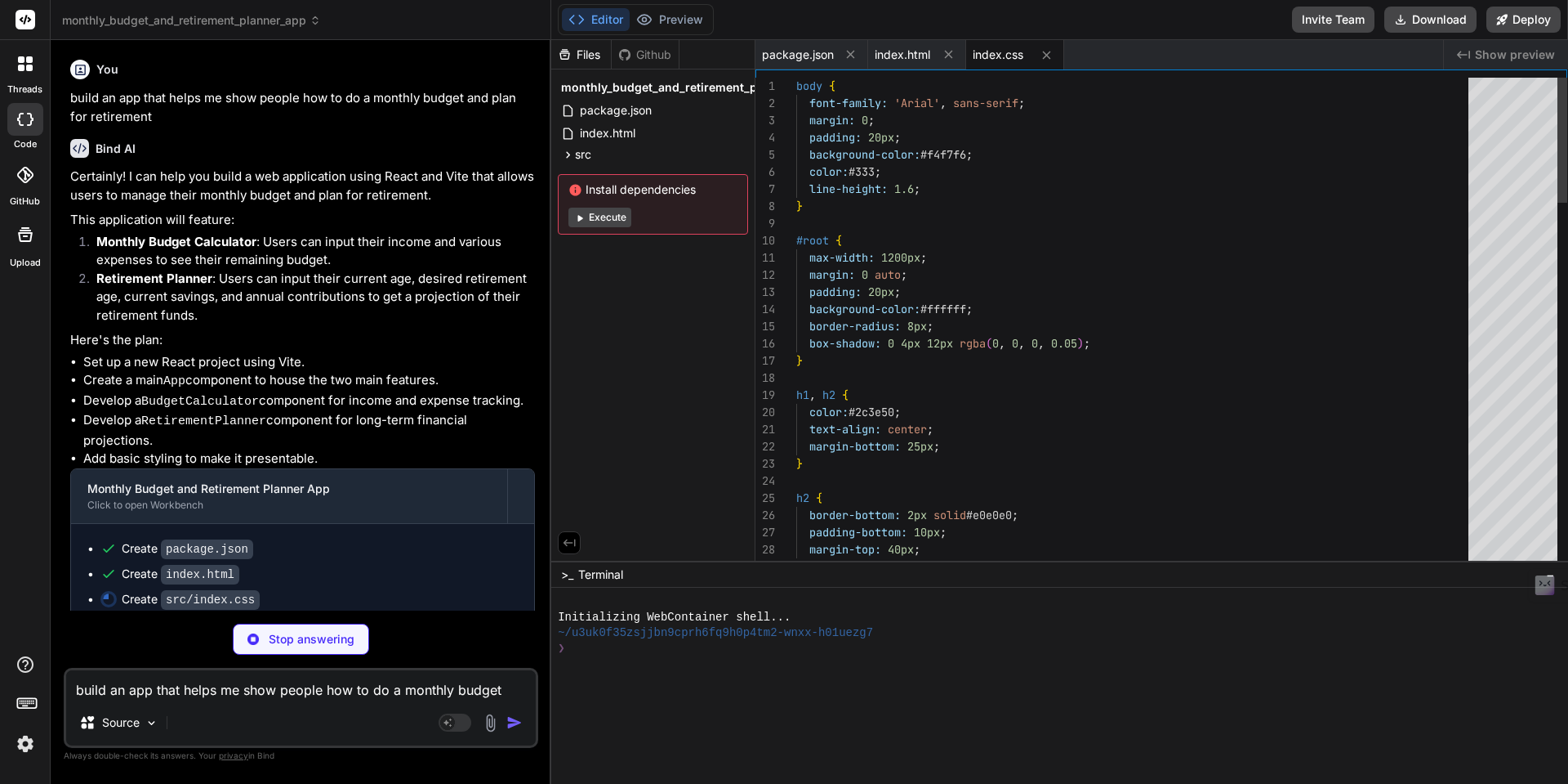
scroll to position [17, 0]
type textarea "x"
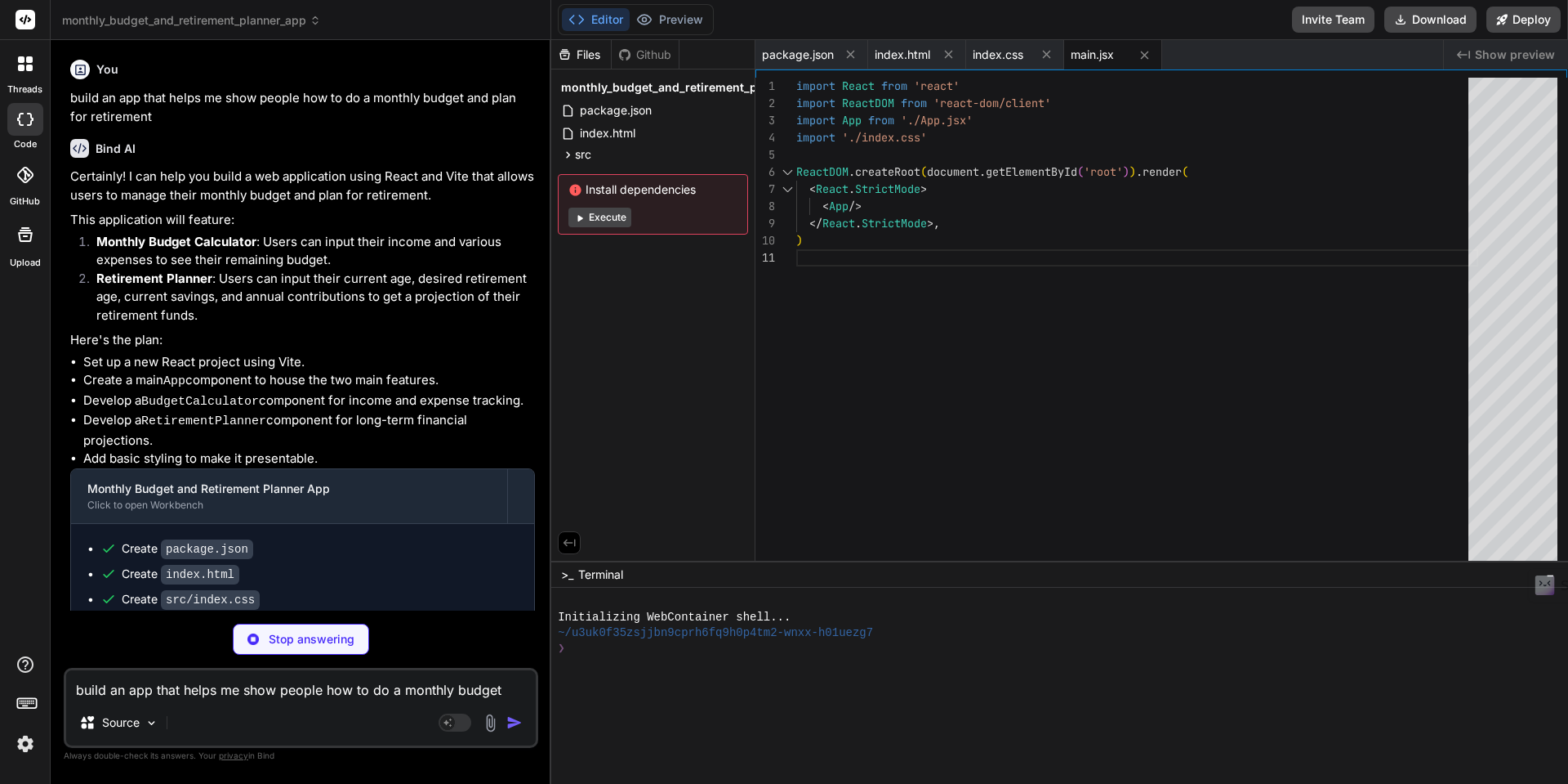
type textarea "x"
type textarea "</p> )} </div> </div> ); }; export default BudgetCalculator;"
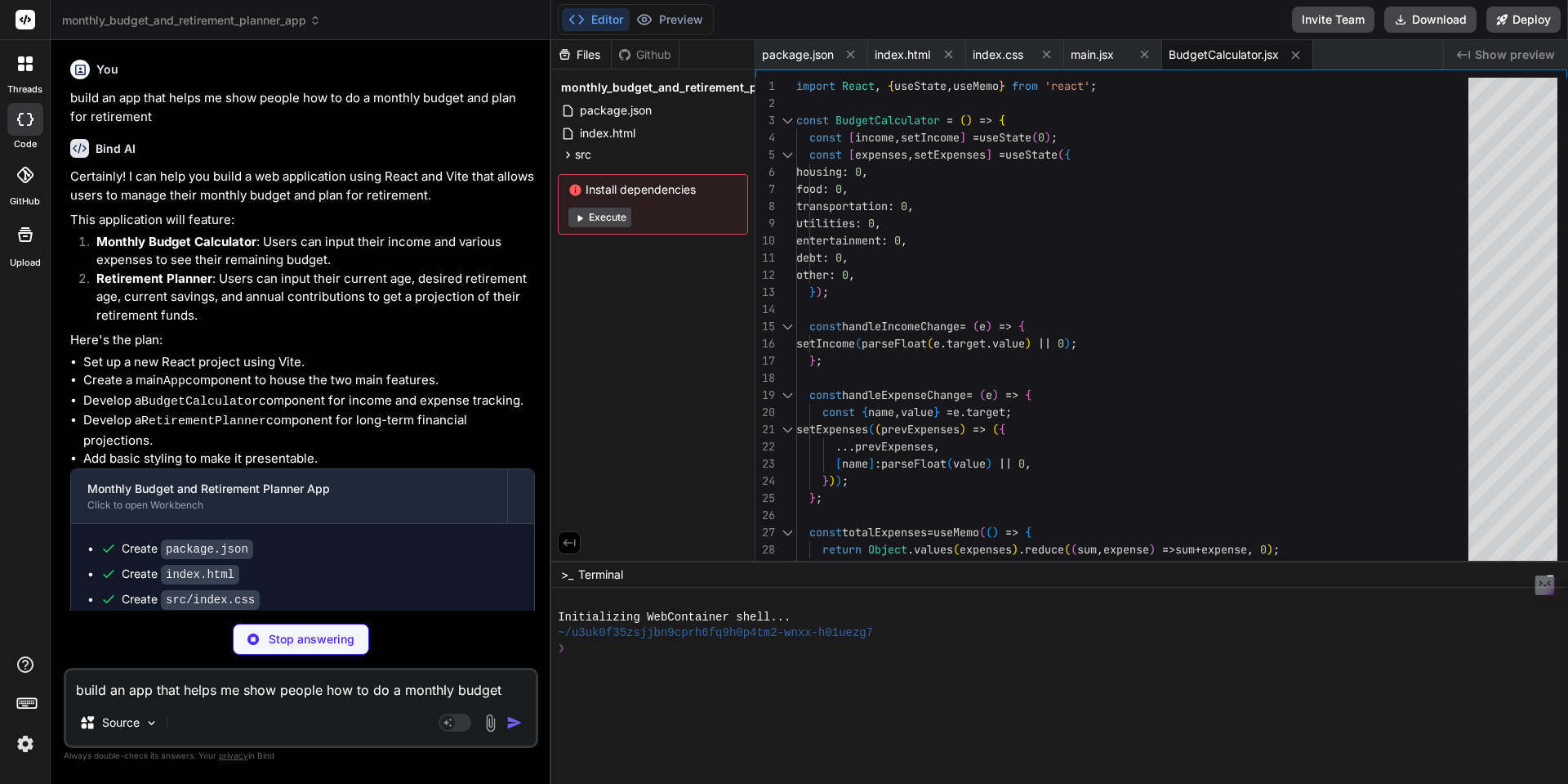
type textarea "x"
type textarea "); }; export default RetirementPlanner;"
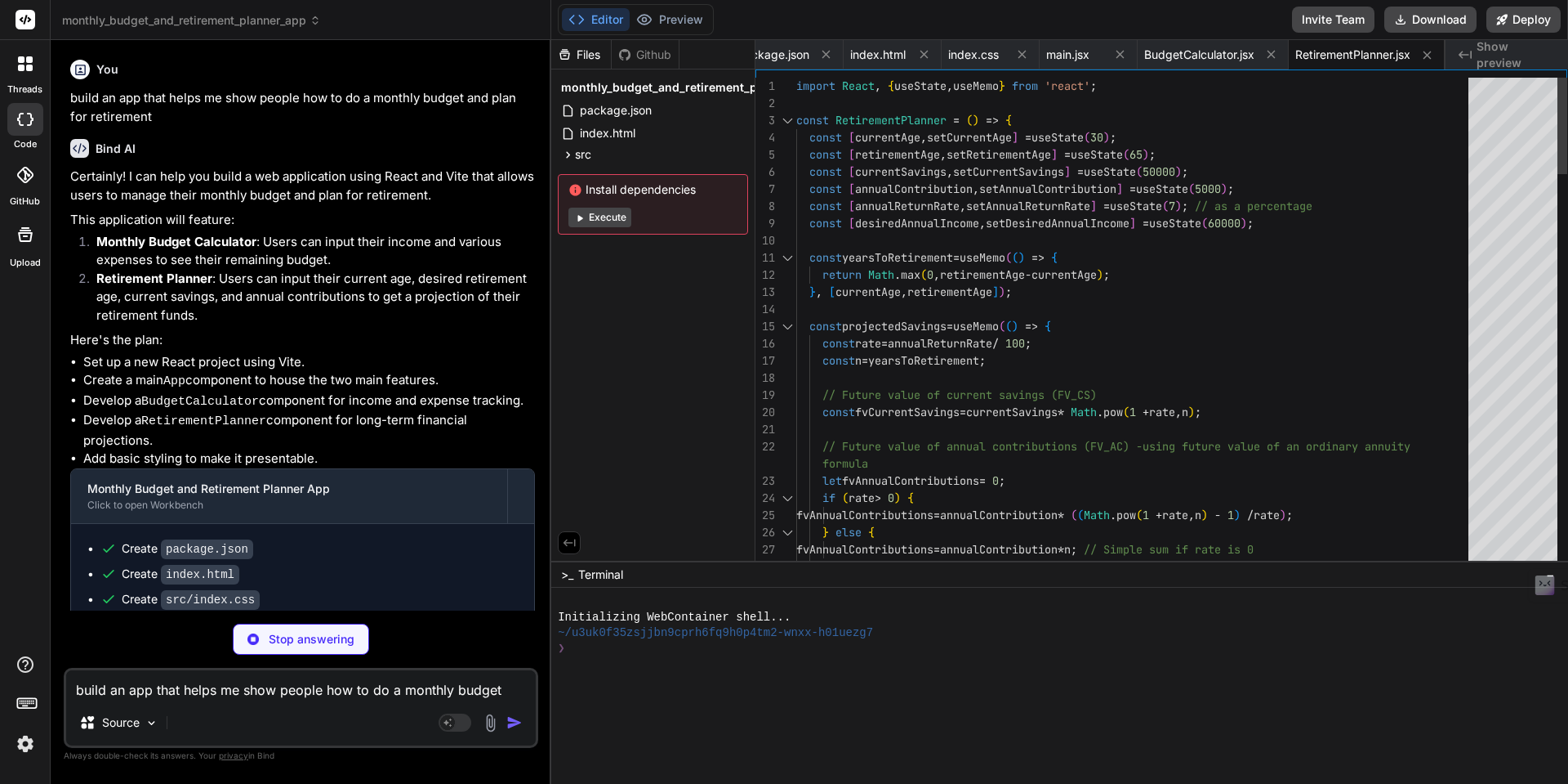
type textarea "x"
type textarea "<BudgetCalculator /> <RetirementPlanner /> </div> </div> ); } export default Ap…"
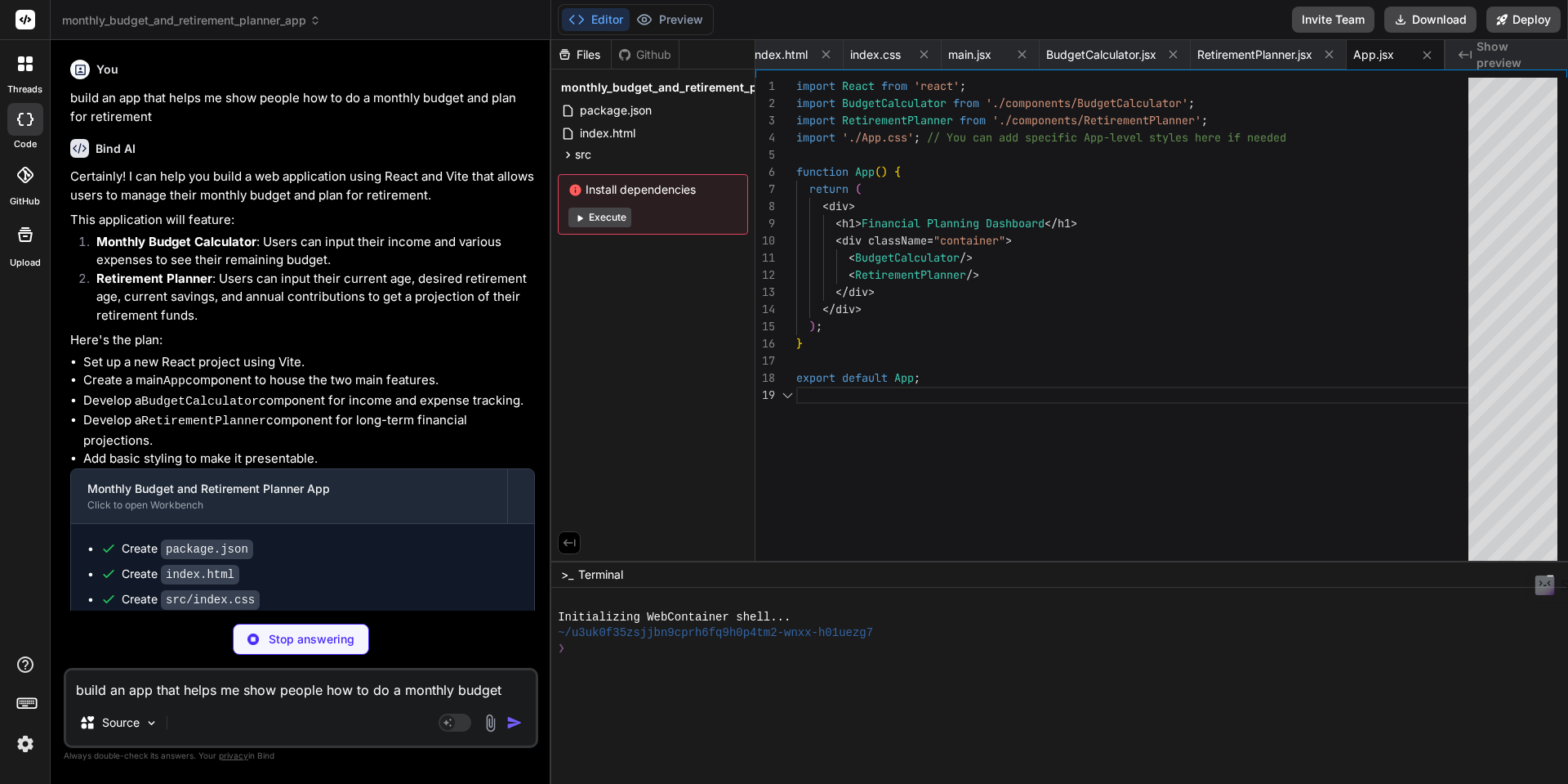
scroll to position [137, 0]
type textarea "x"
type textarea "/* App.css - You can add specific styles for the App component here */ /* For n…"
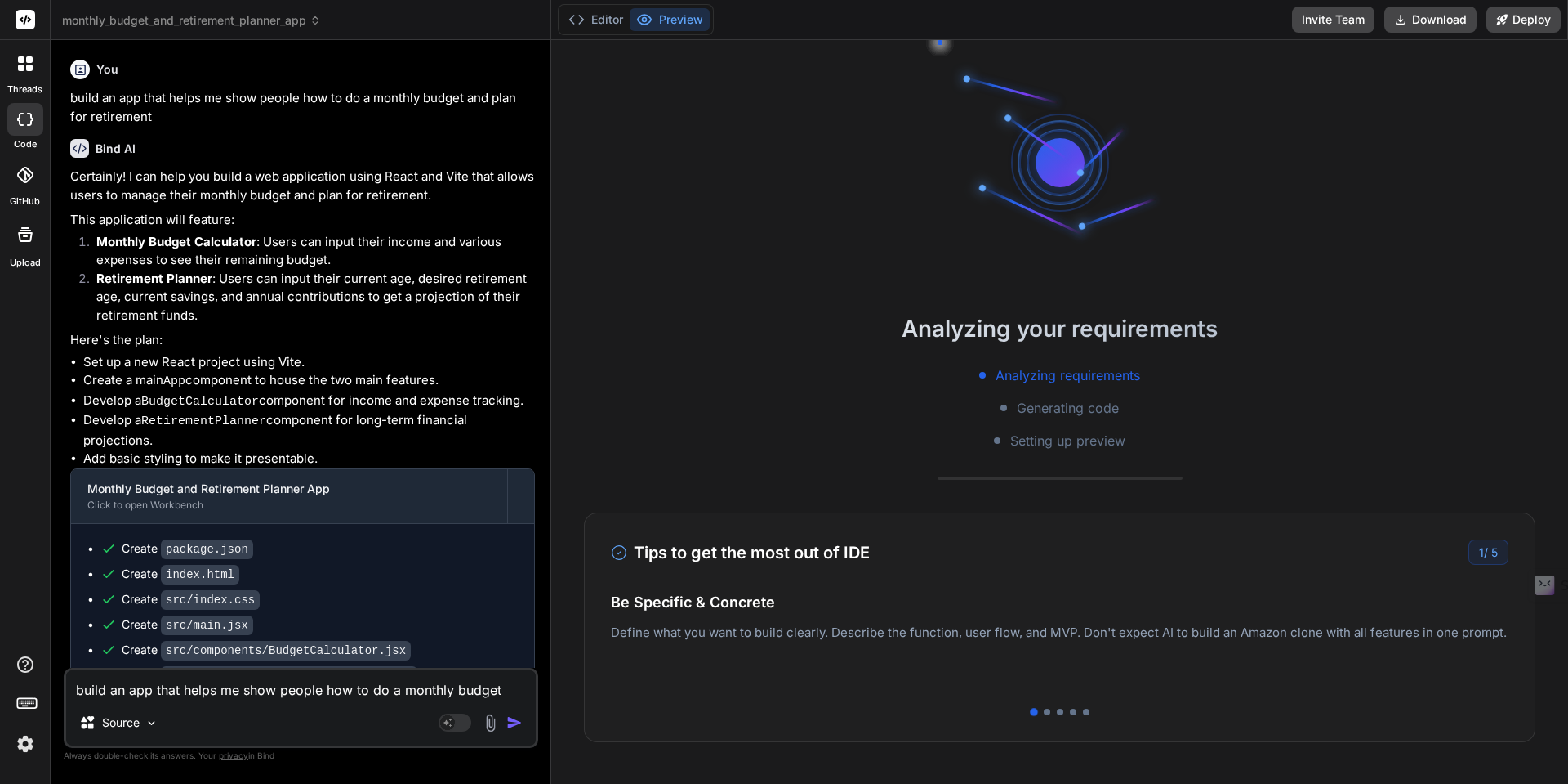
scroll to position [78, 0]
type textarea "x"
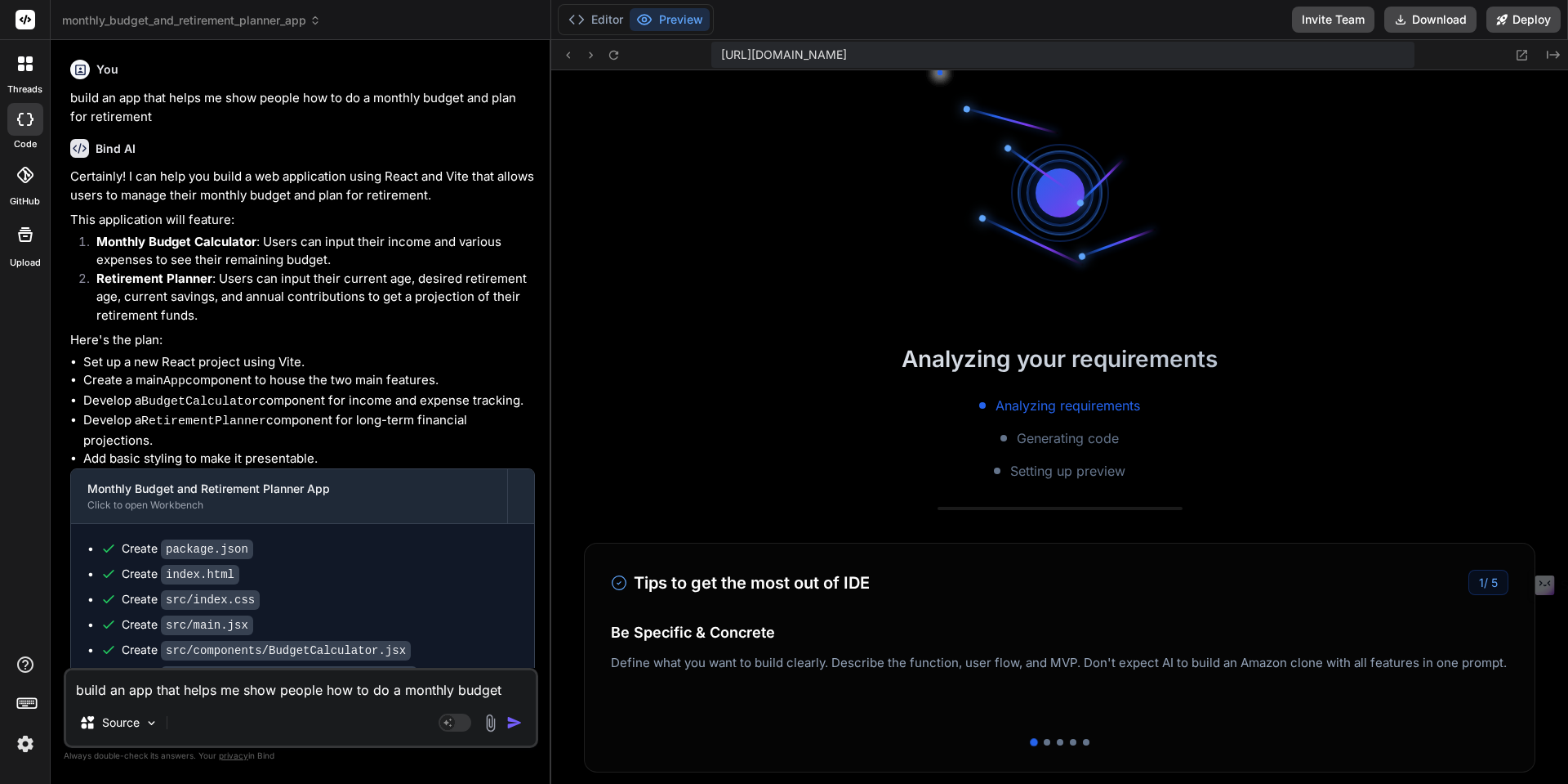
scroll to position [465, 0]
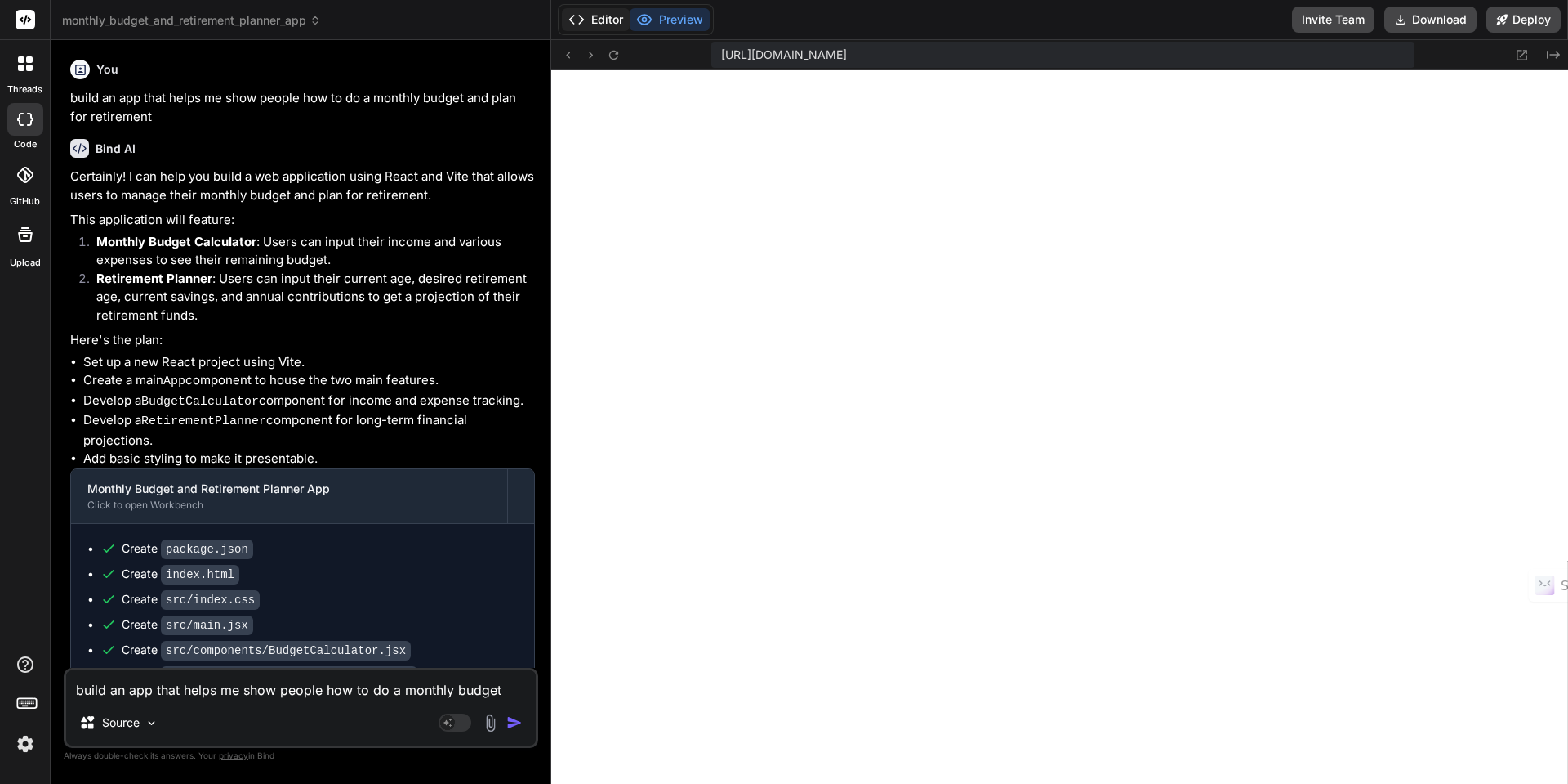
click at [609, 24] on button "Editor" at bounding box center [595, 20] width 68 height 23
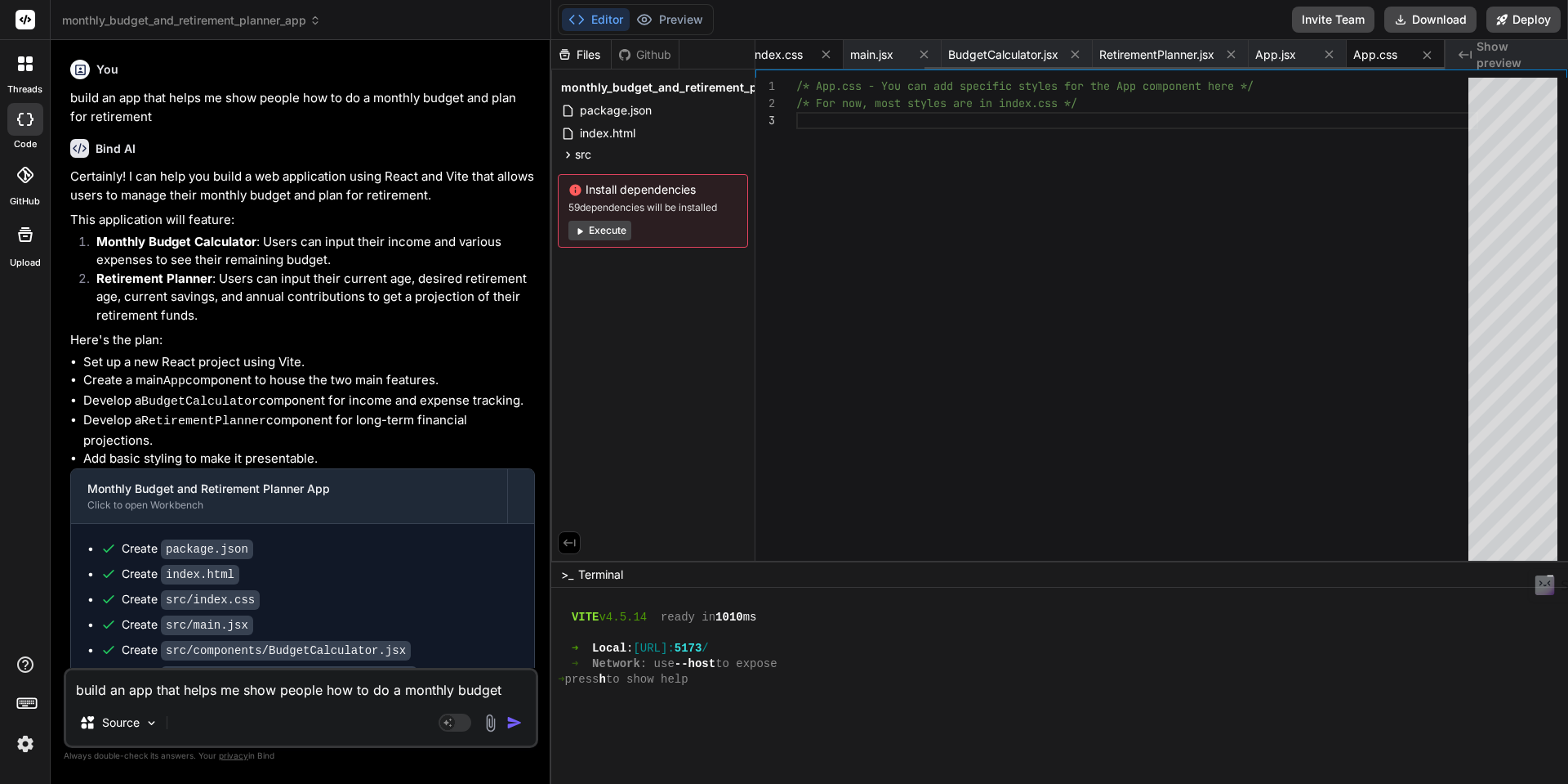
click at [777, 58] on span "index.css" at bounding box center [777, 55] width 51 height 17
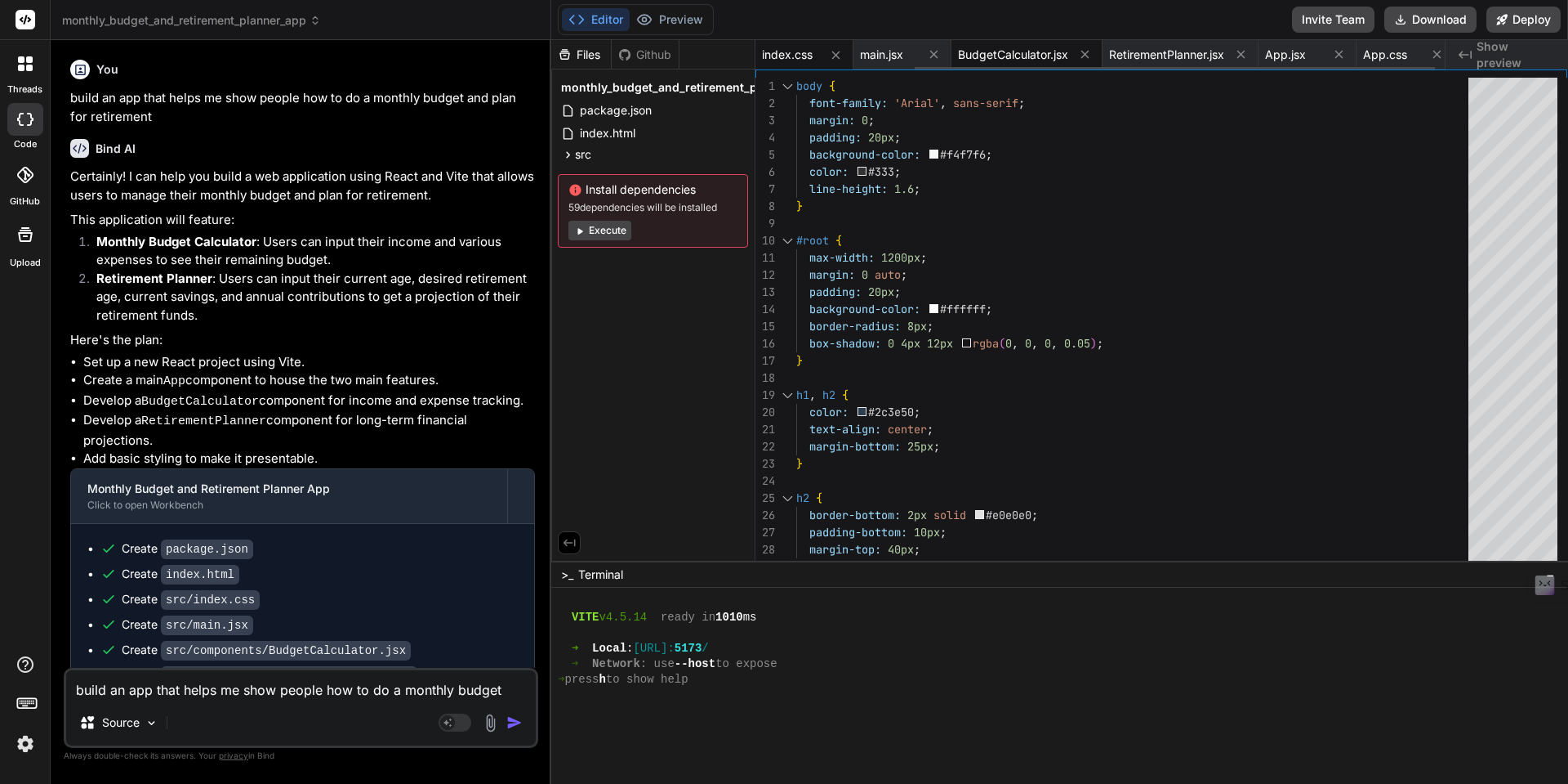
click at [998, 57] on span "BudgetCalculator.jsx" at bounding box center [1013, 55] width 110 height 17
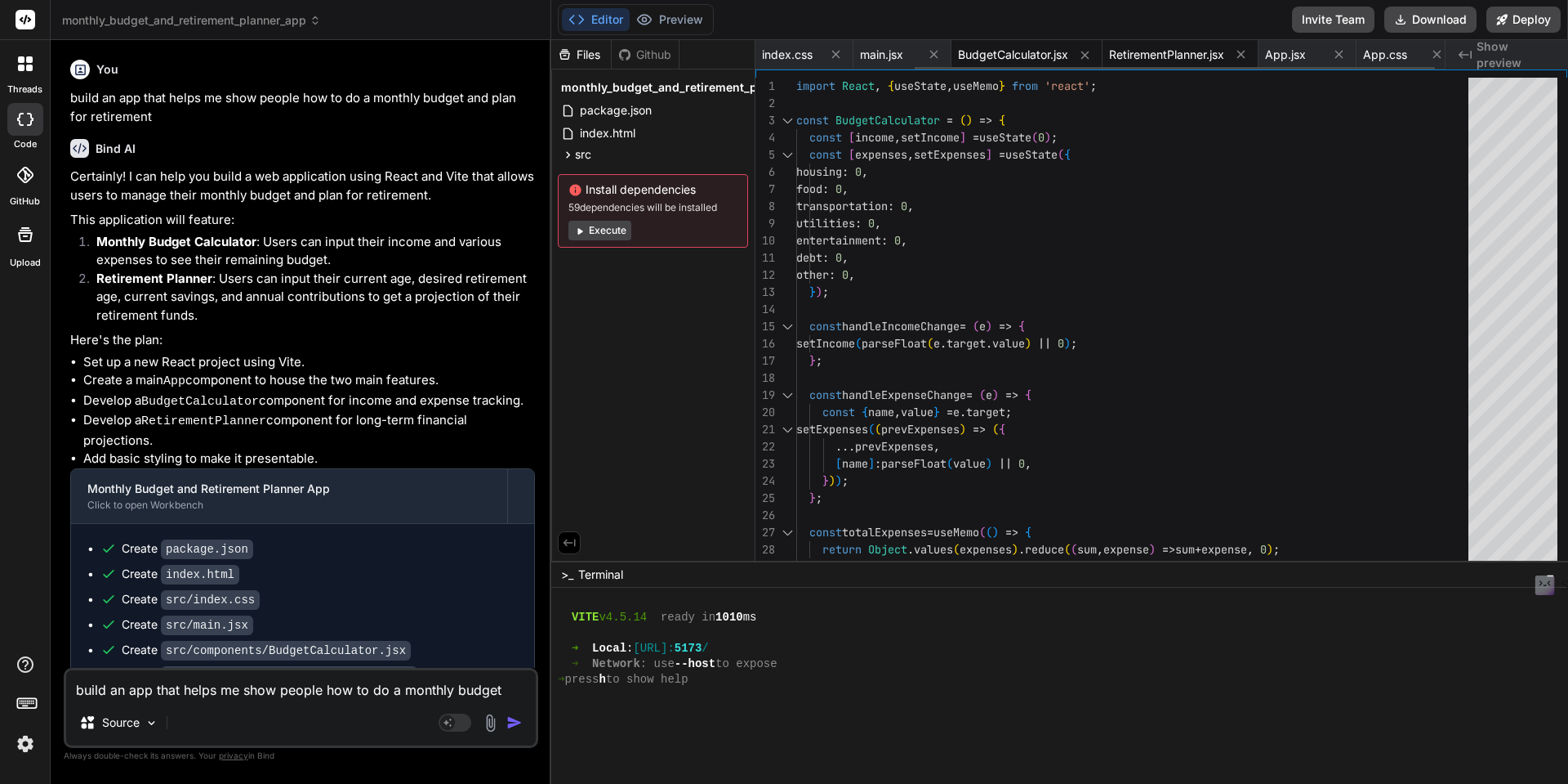
click at [1148, 57] on span "RetirementPlanner.jsx" at bounding box center [1167, 55] width 115 height 17
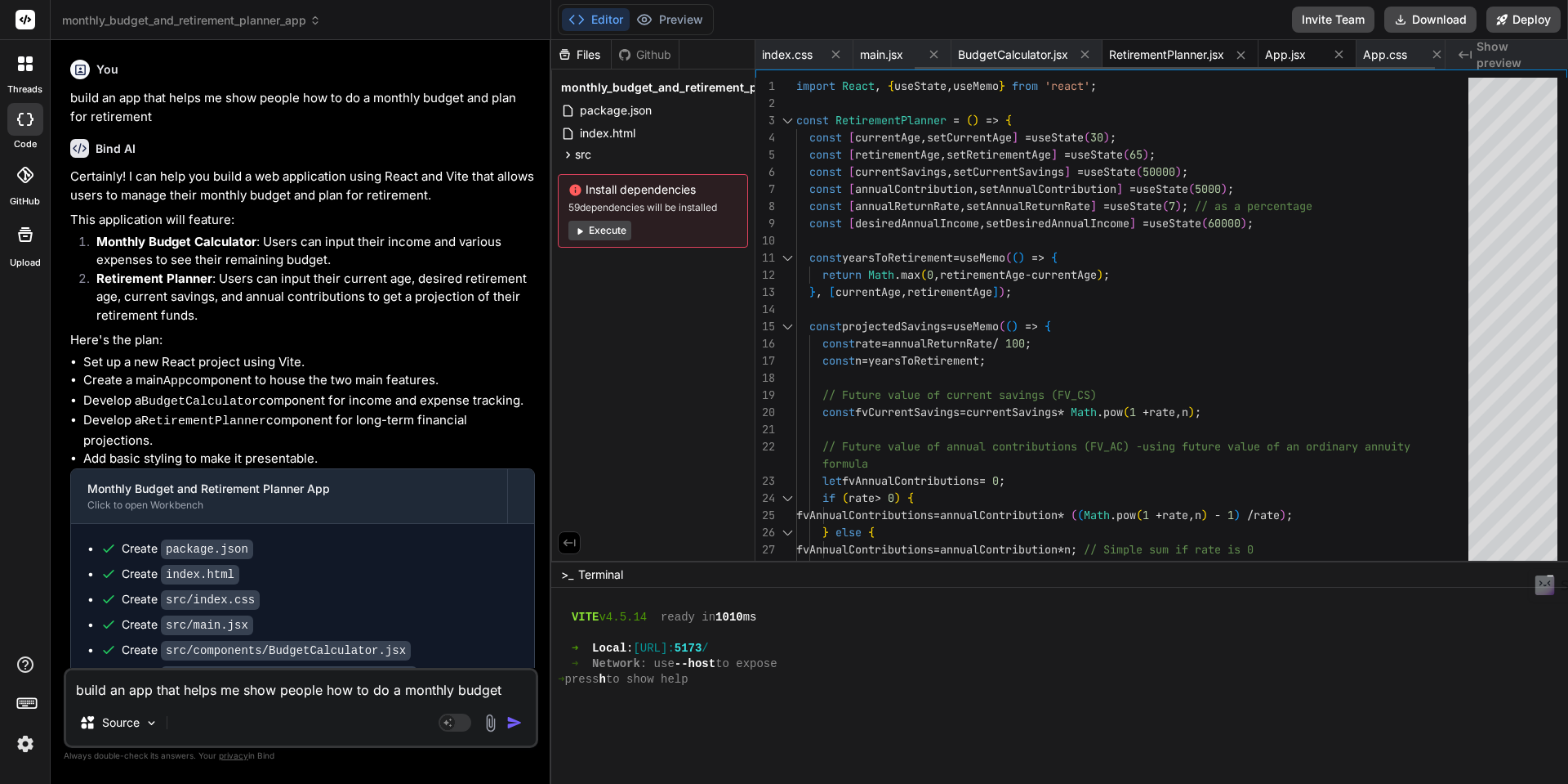
click at [1289, 59] on span "App.jsx" at bounding box center [1286, 55] width 41 height 17
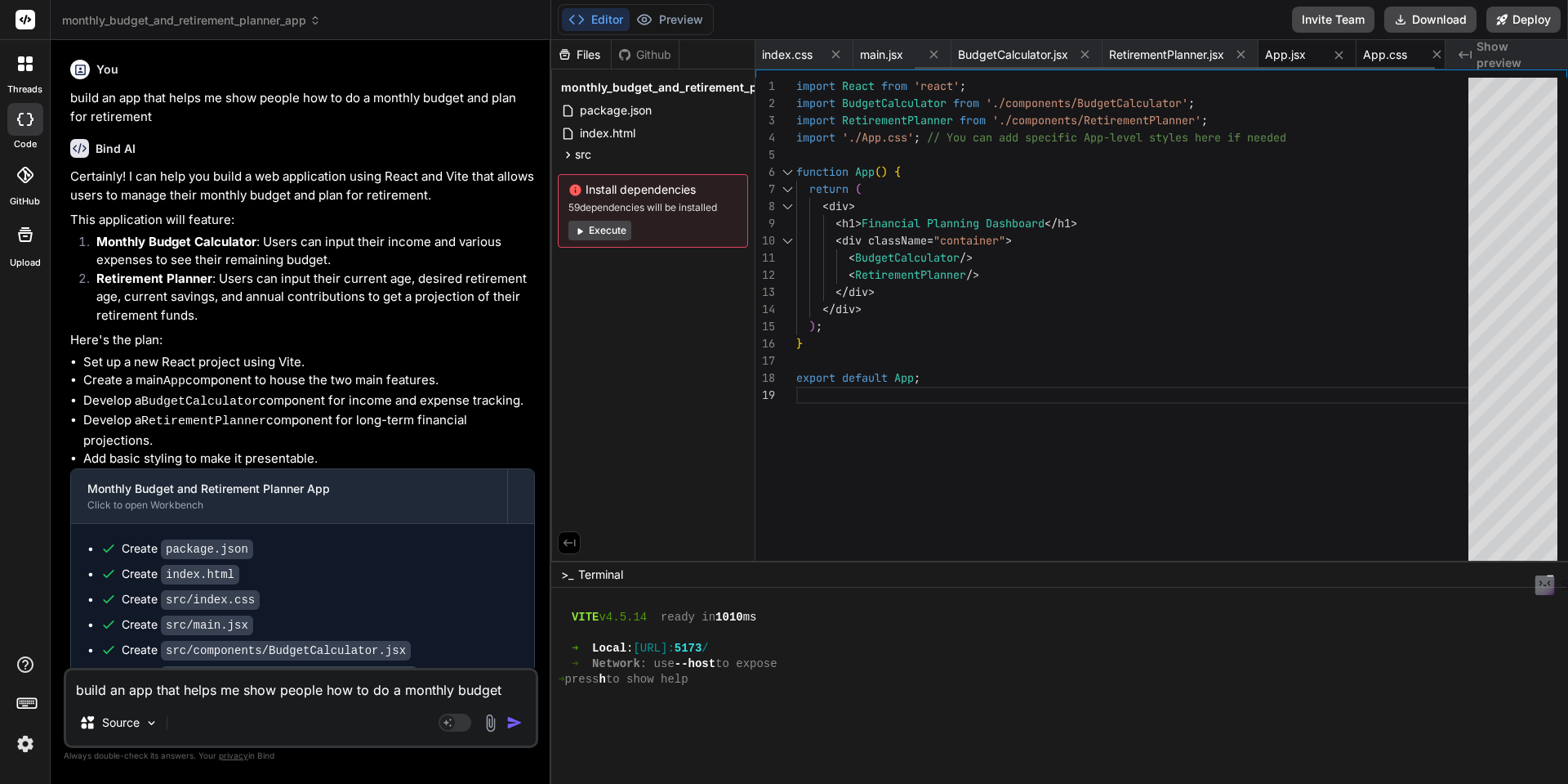
click at [1376, 58] on span "App.css" at bounding box center [1385, 55] width 45 height 17
type textarea "/* App.css - You can add specific styles for the App component here */ /* For n…"
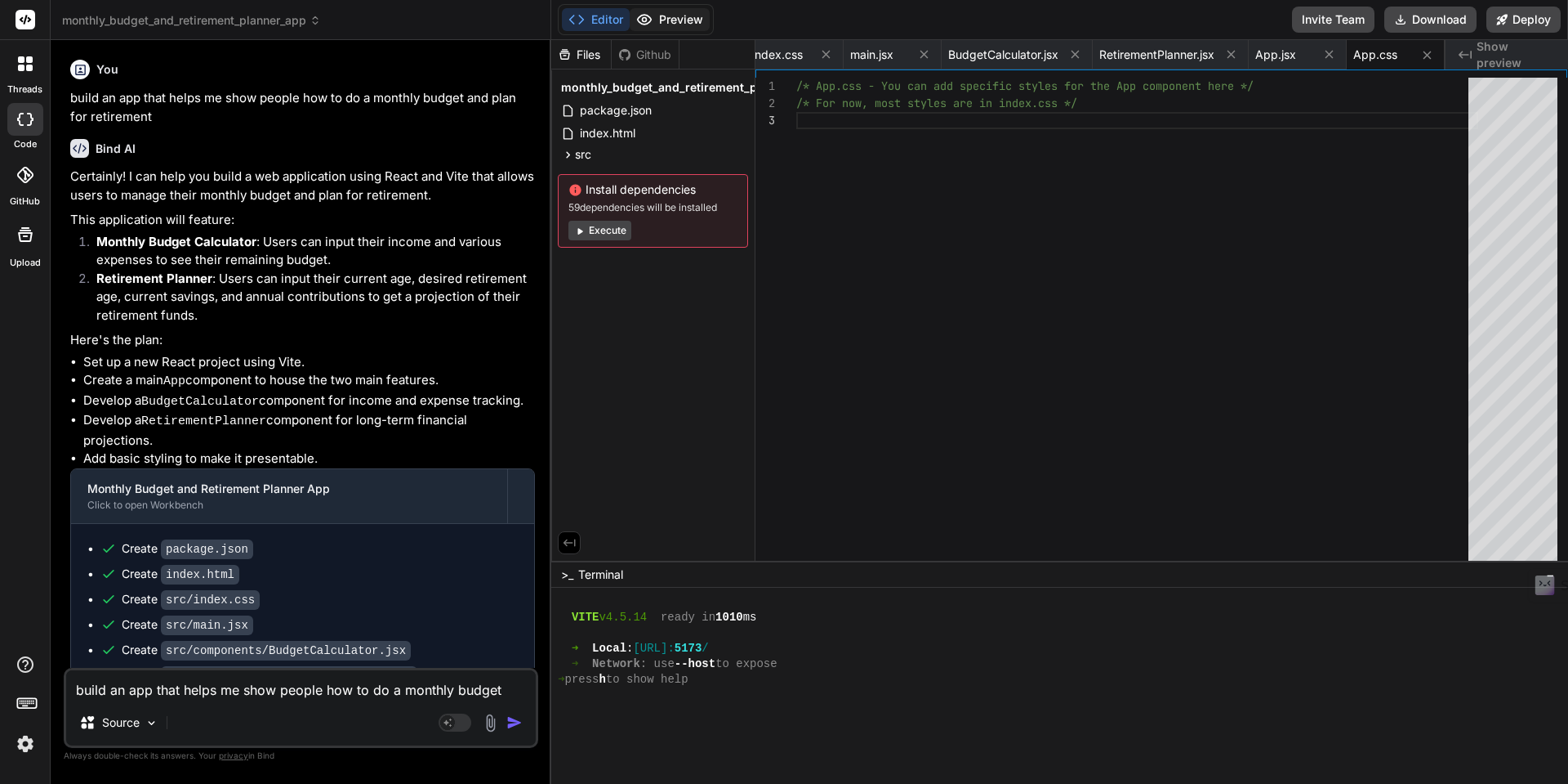
click at [683, 22] on button "Preview" at bounding box center [669, 20] width 80 height 23
